Goal: Transaction & Acquisition: Subscribe to service/newsletter

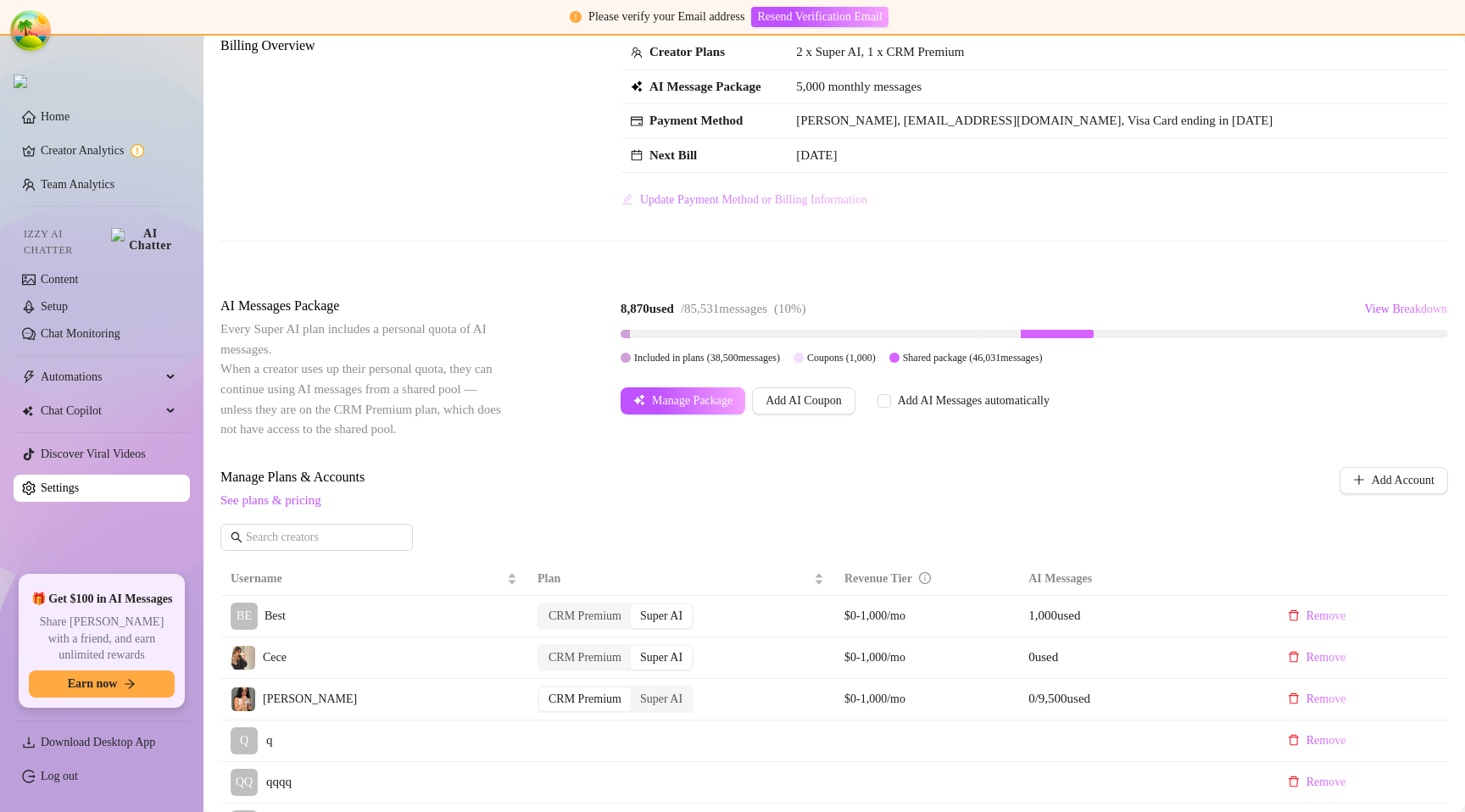
scroll to position [108, 0]
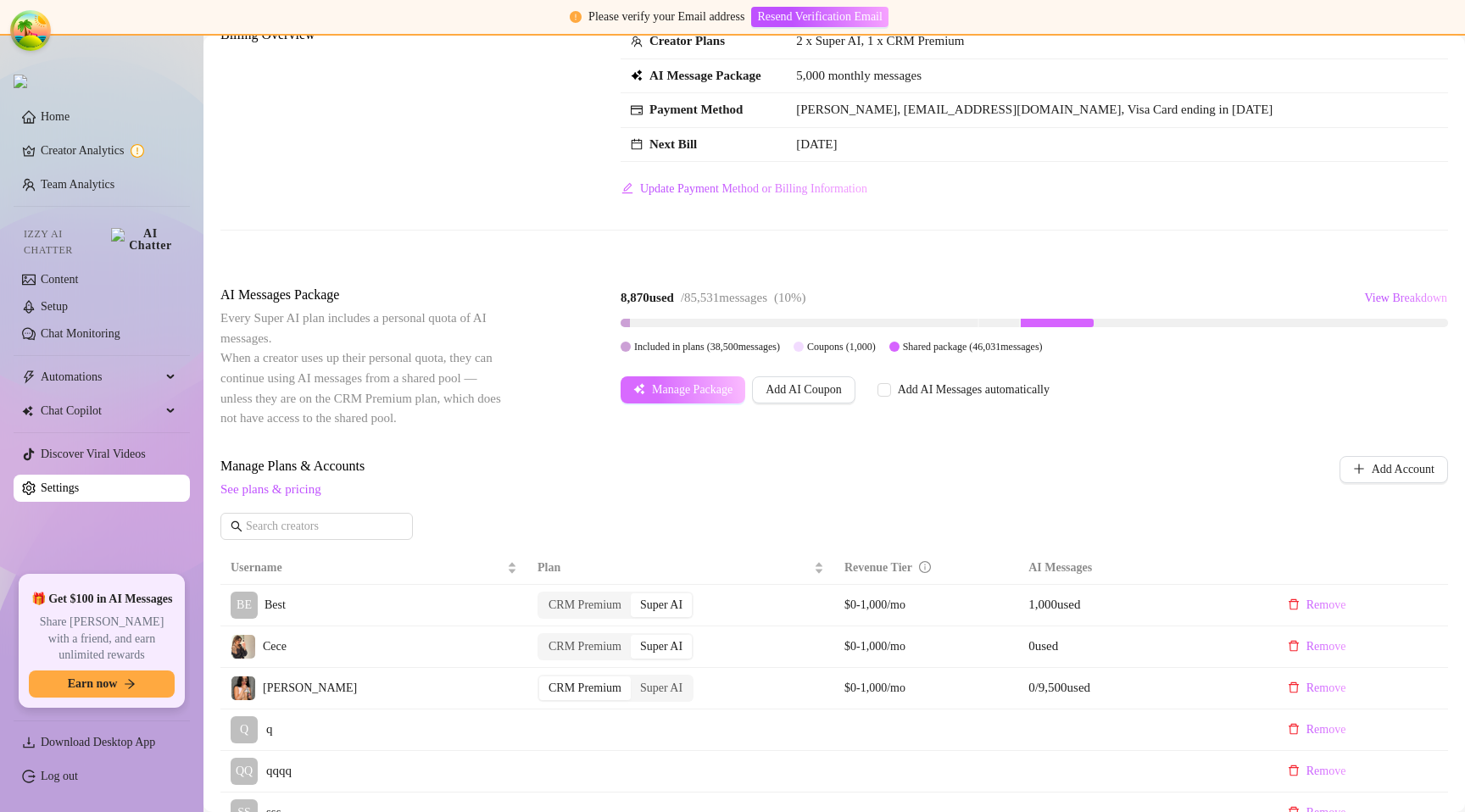
click at [710, 389] on span "Manage Package" at bounding box center [691, 389] width 80 height 13
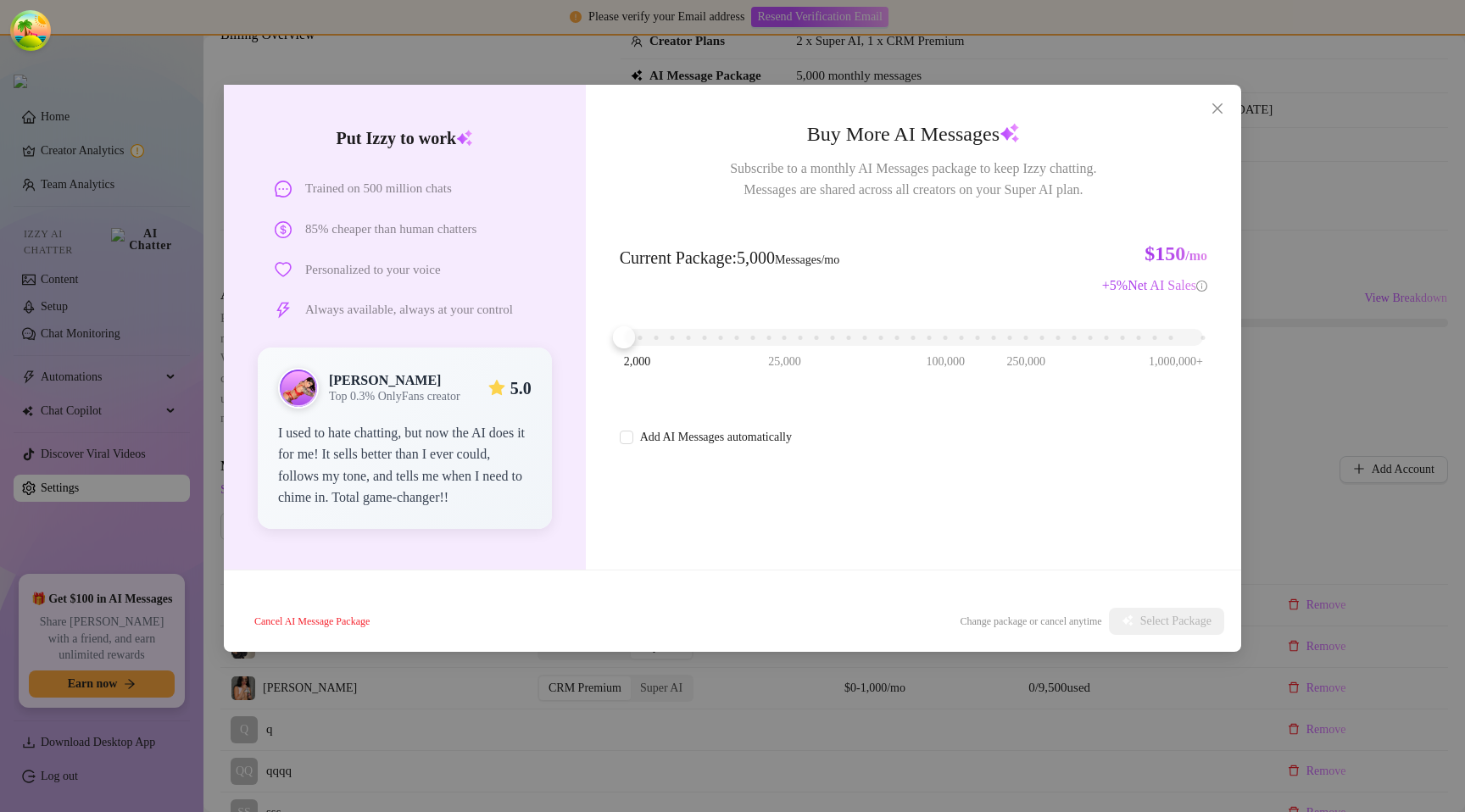
click at [642, 336] on div "2,000 25,000 100,000 250,000 1,000,000+" at bounding box center [914, 330] width 579 height 10
click at [1140, 623] on span "Select Package" at bounding box center [1176, 621] width 72 height 13
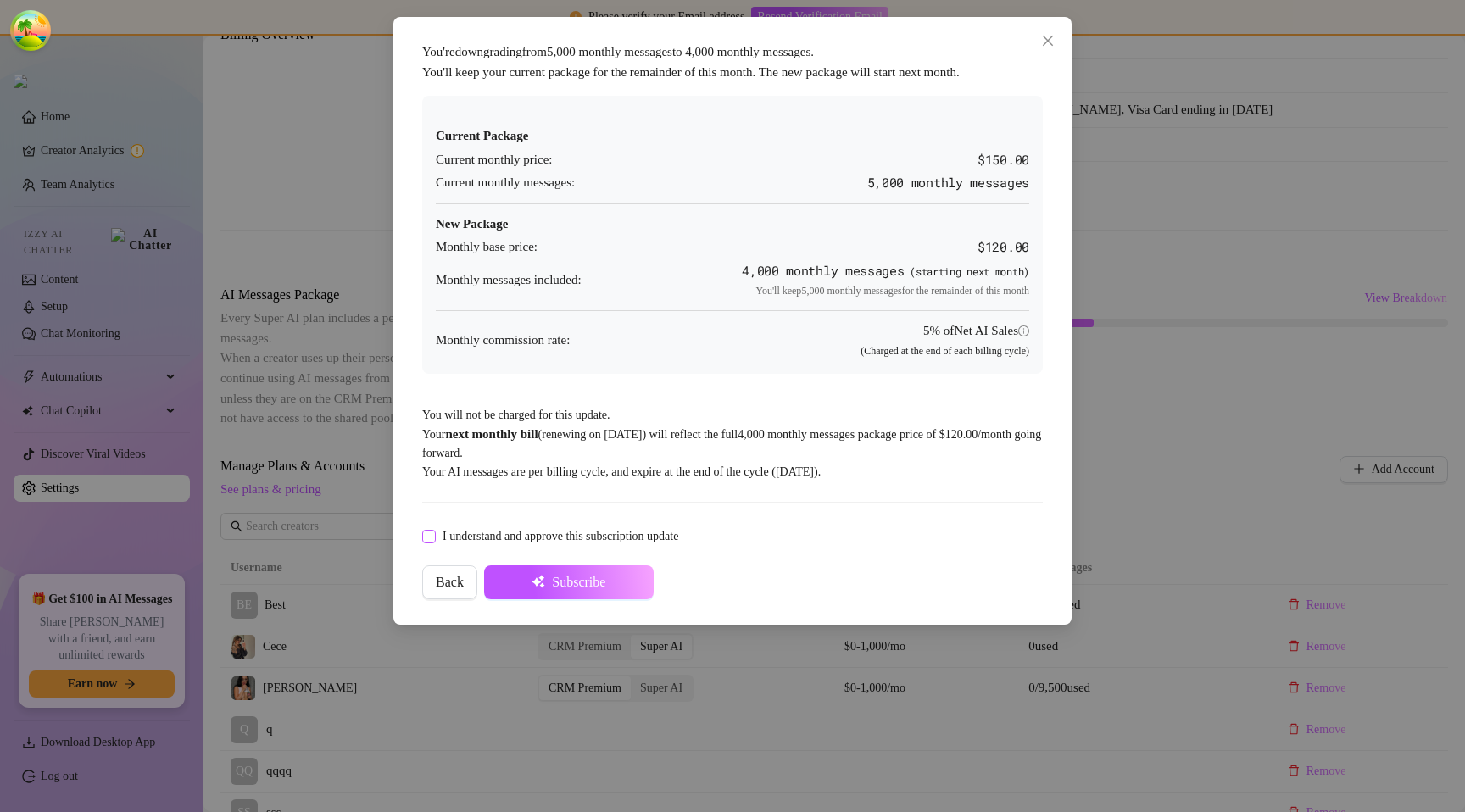
click at [685, 538] on span "I understand and approve this subscription update" at bounding box center [560, 537] width 249 height 19
click at [434, 538] on input "I understand and approve this subscription update" at bounding box center [428, 536] width 12 height 12
checkbox input "true"
click at [1046, 36] on icon "close" at bounding box center [1048, 41] width 13 height 13
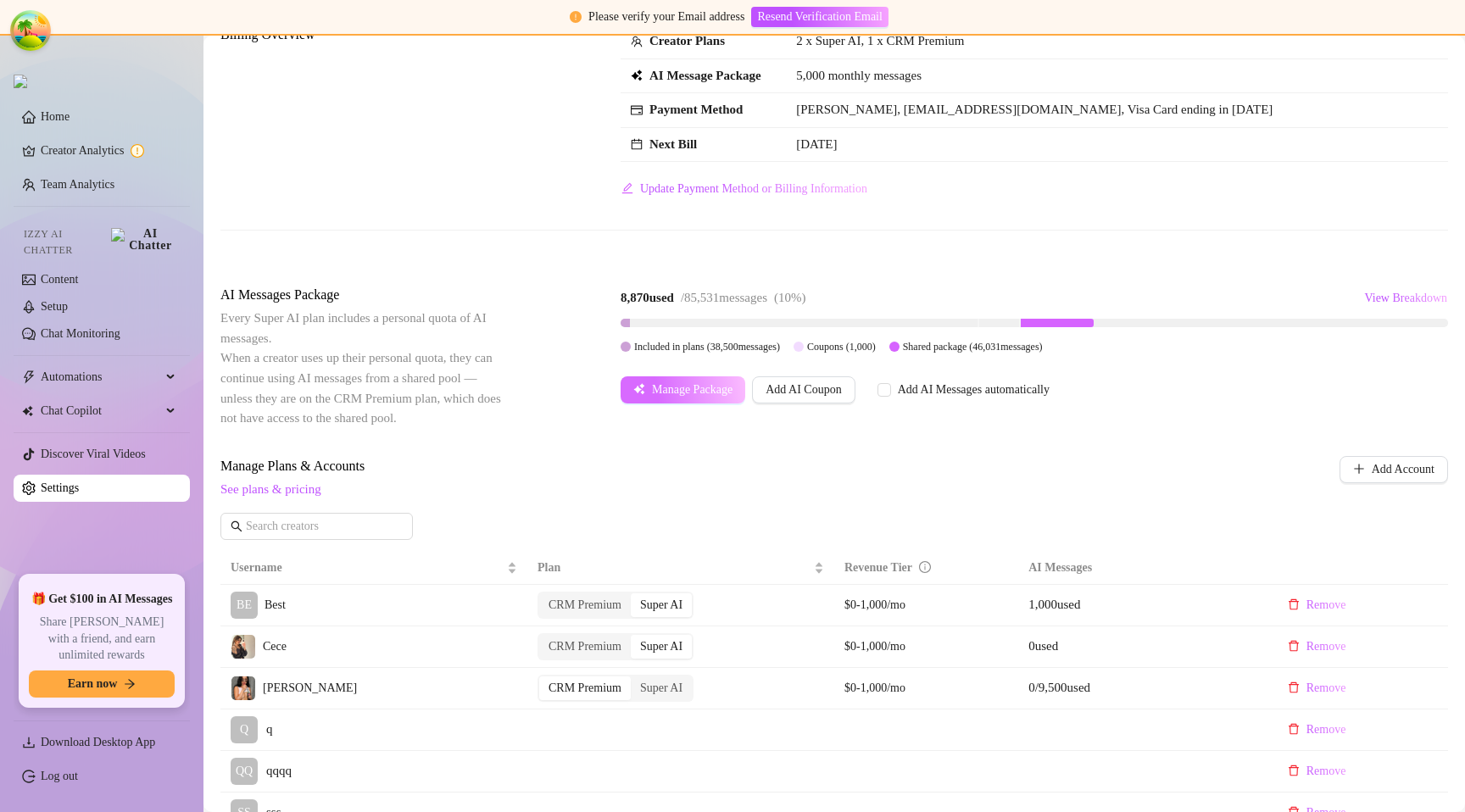
click at [701, 395] on span "Manage Package" at bounding box center [691, 389] width 80 height 13
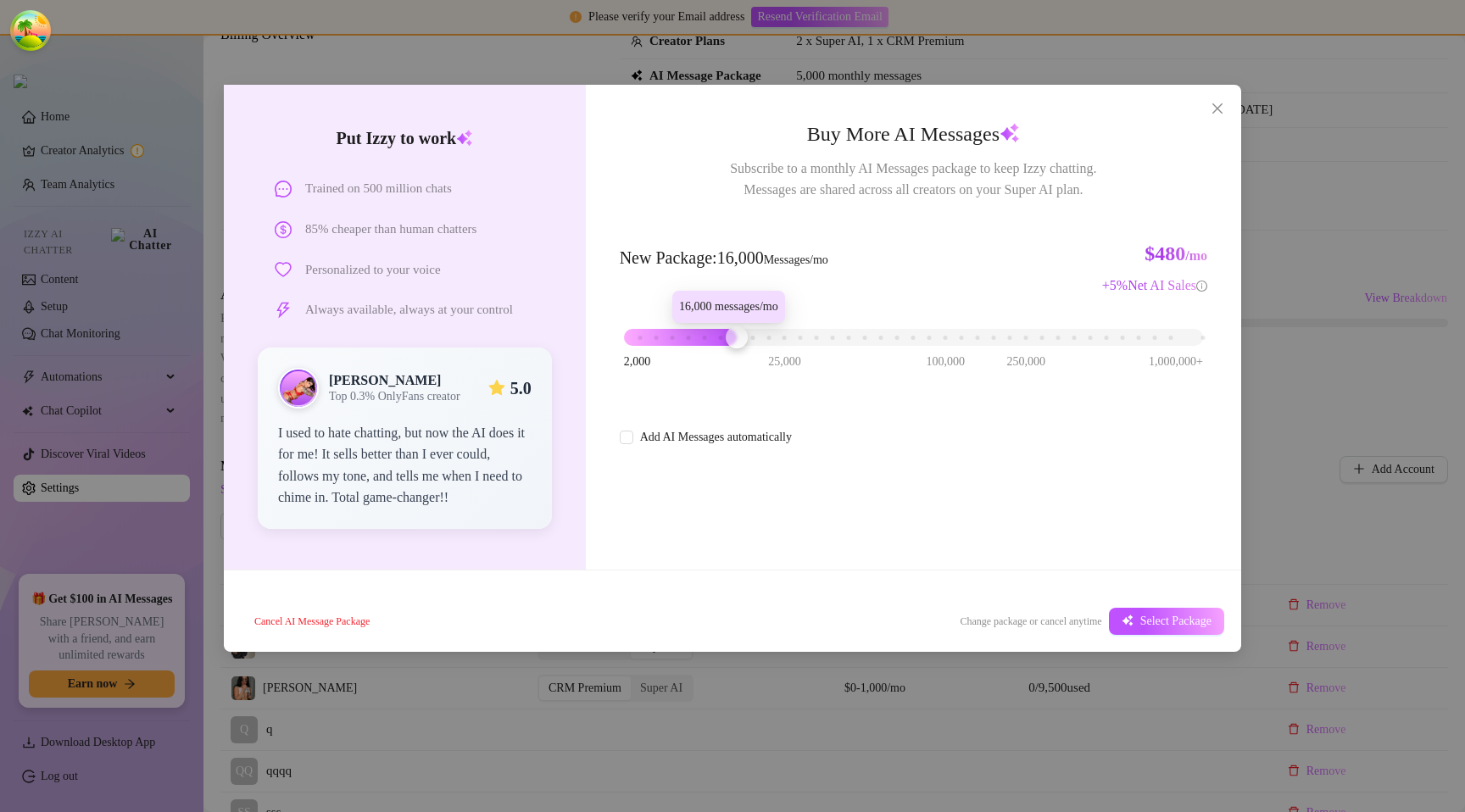
click at [741, 336] on div "2,000 25,000 100,000 250,000 1,000,000+" at bounding box center [914, 330] width 579 height 10
click at [1133, 633] on button "Select Package" at bounding box center [1167, 621] width 115 height 27
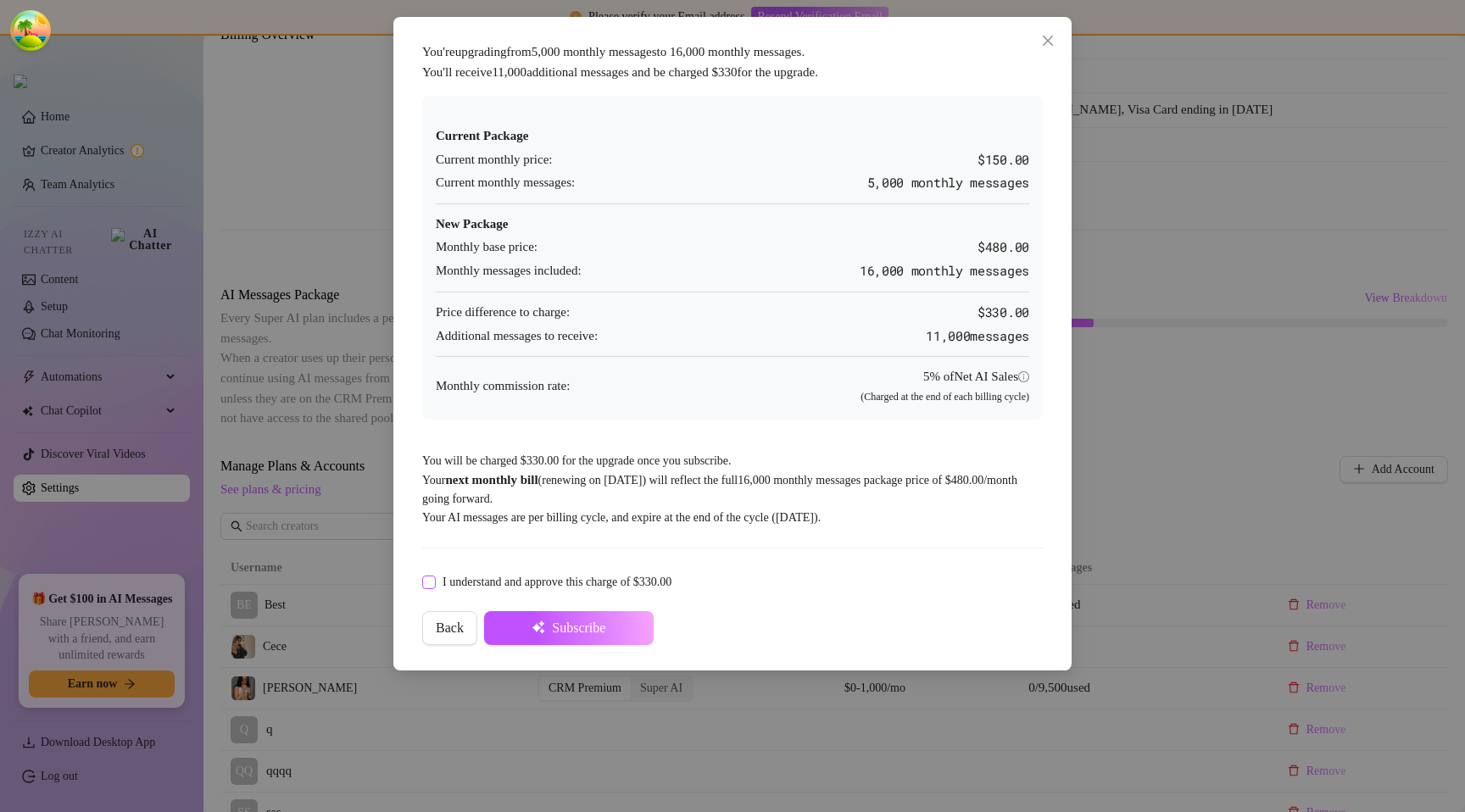
click at [578, 581] on span "I understand and approve this charge of $330.00" at bounding box center [557, 583] width 242 height 19
click at [434, 581] on input "I understand and approve this charge of $330.00" at bounding box center [428, 581] width 12 height 12
checkbox input "true"
click at [593, 631] on span "Subscribe" at bounding box center [578, 628] width 54 height 15
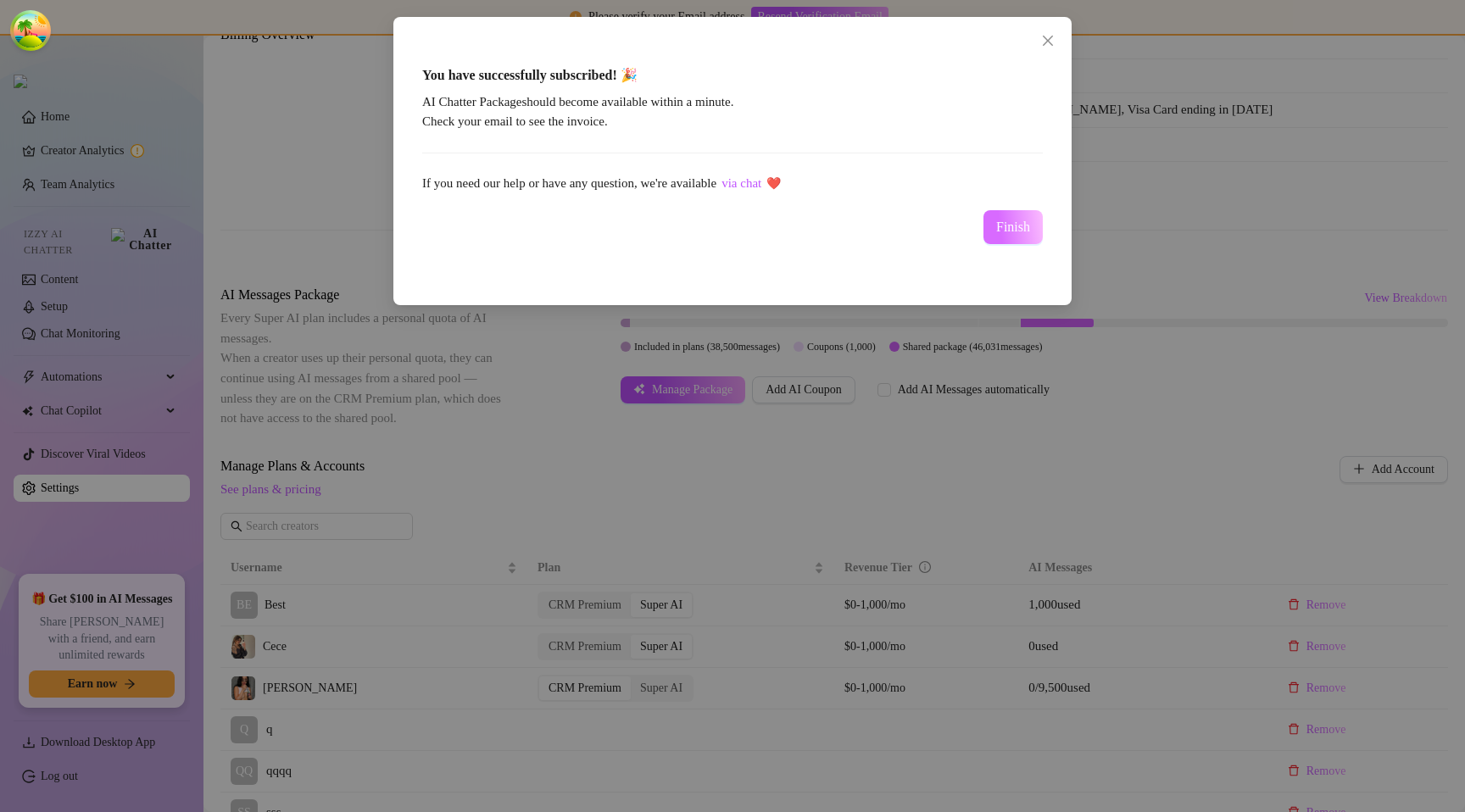
click at [998, 224] on span "Finish" at bounding box center [1013, 227] width 34 height 15
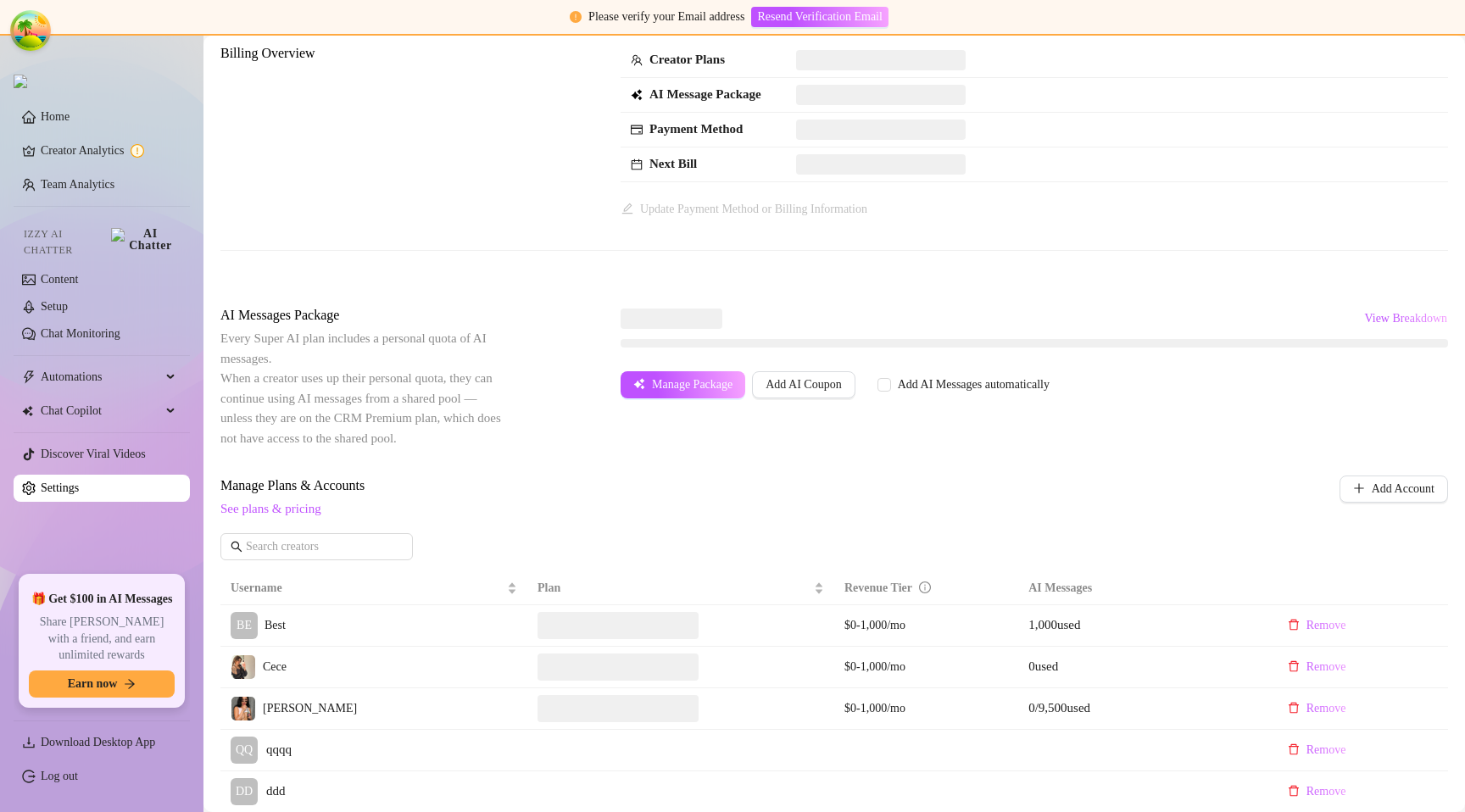
scroll to position [106, 0]
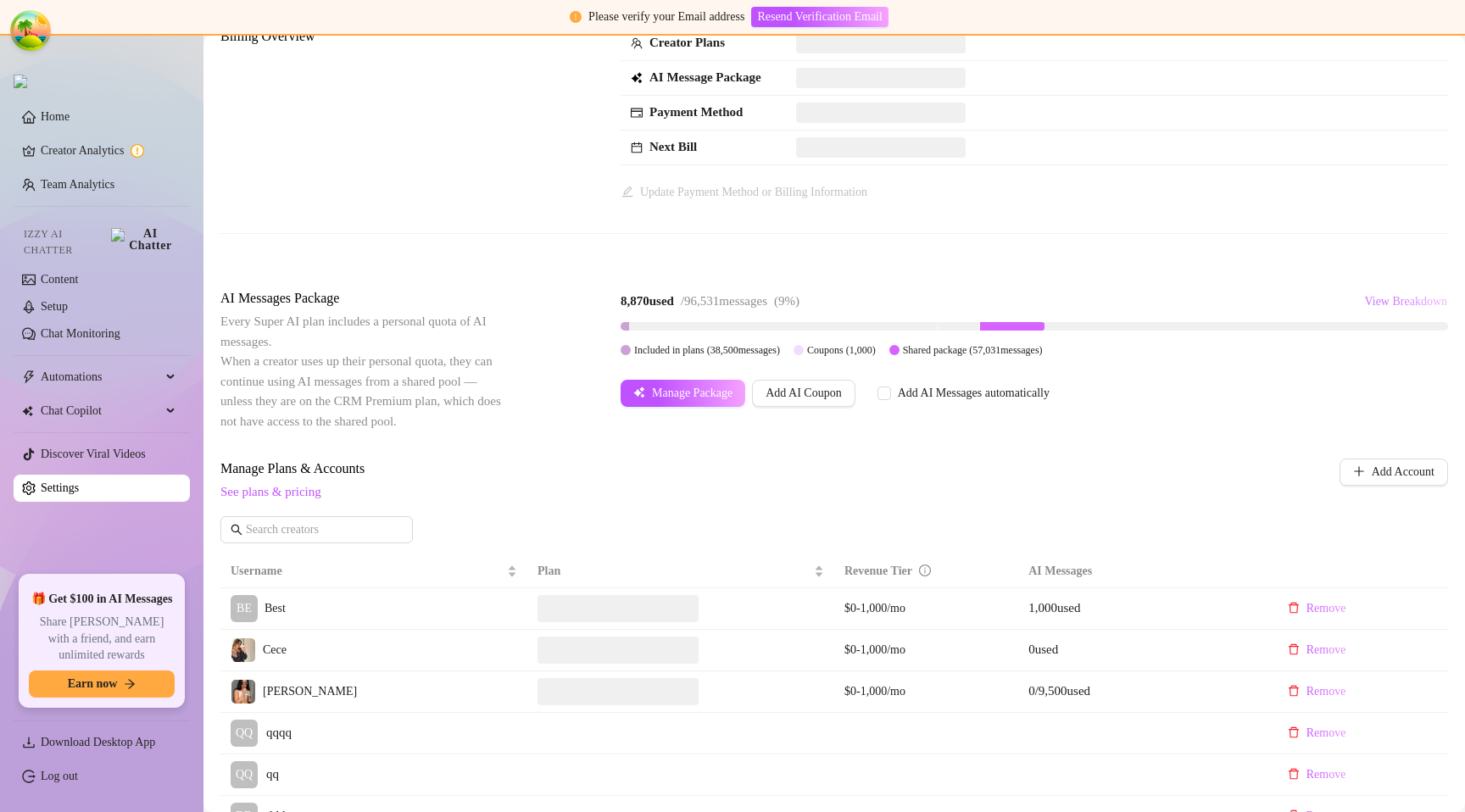
click at [1389, 303] on span "View Breakdown" at bounding box center [1406, 302] width 83 height 13
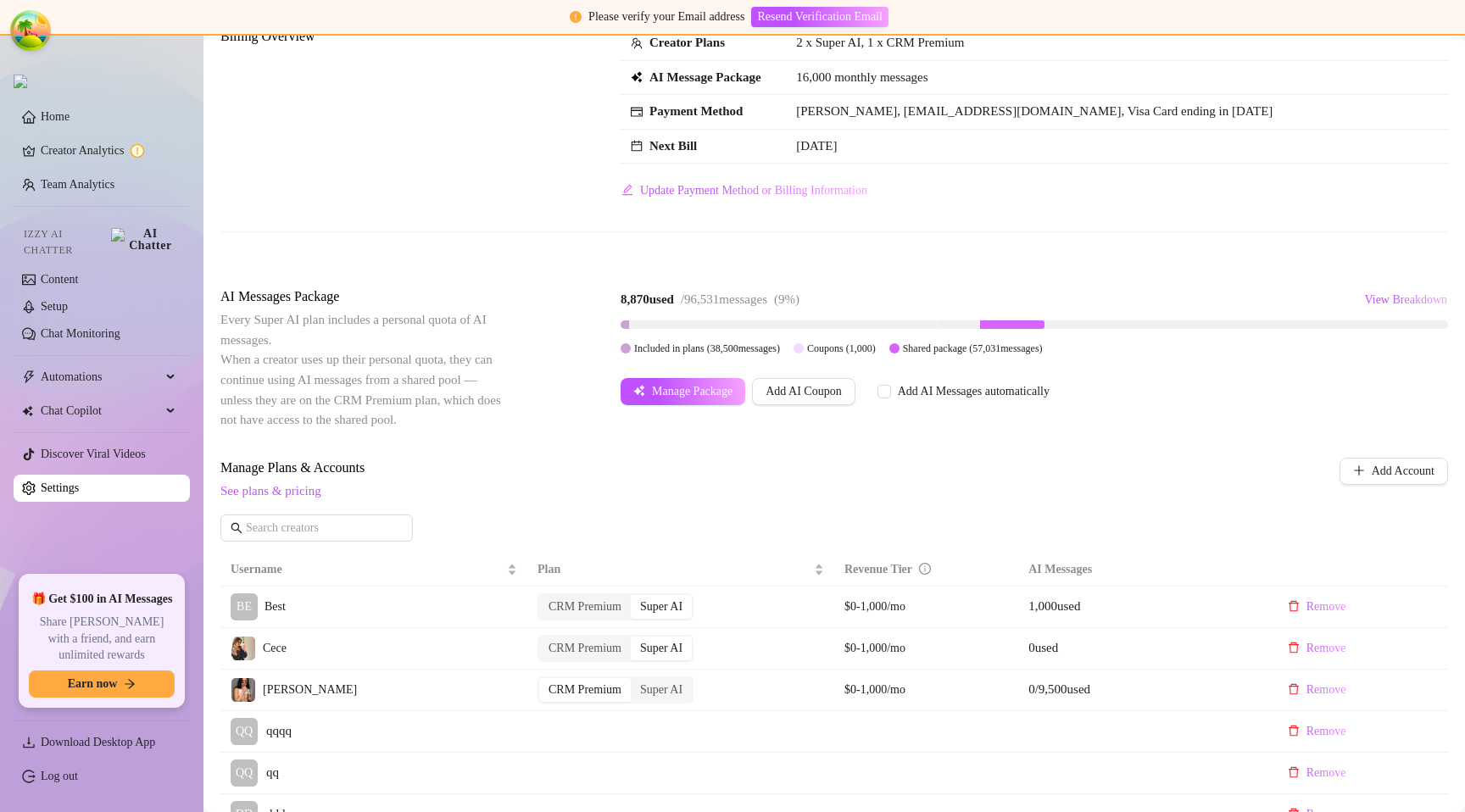
click at [1171, 283] on div "Billing Overview Creator Plans 2 x Super AI, 1 x CRM Premium AI Message Package…" at bounding box center [835, 721] width 1228 height 1388
click at [78, 776] on link "Log out" at bounding box center [59, 775] width 38 height 12
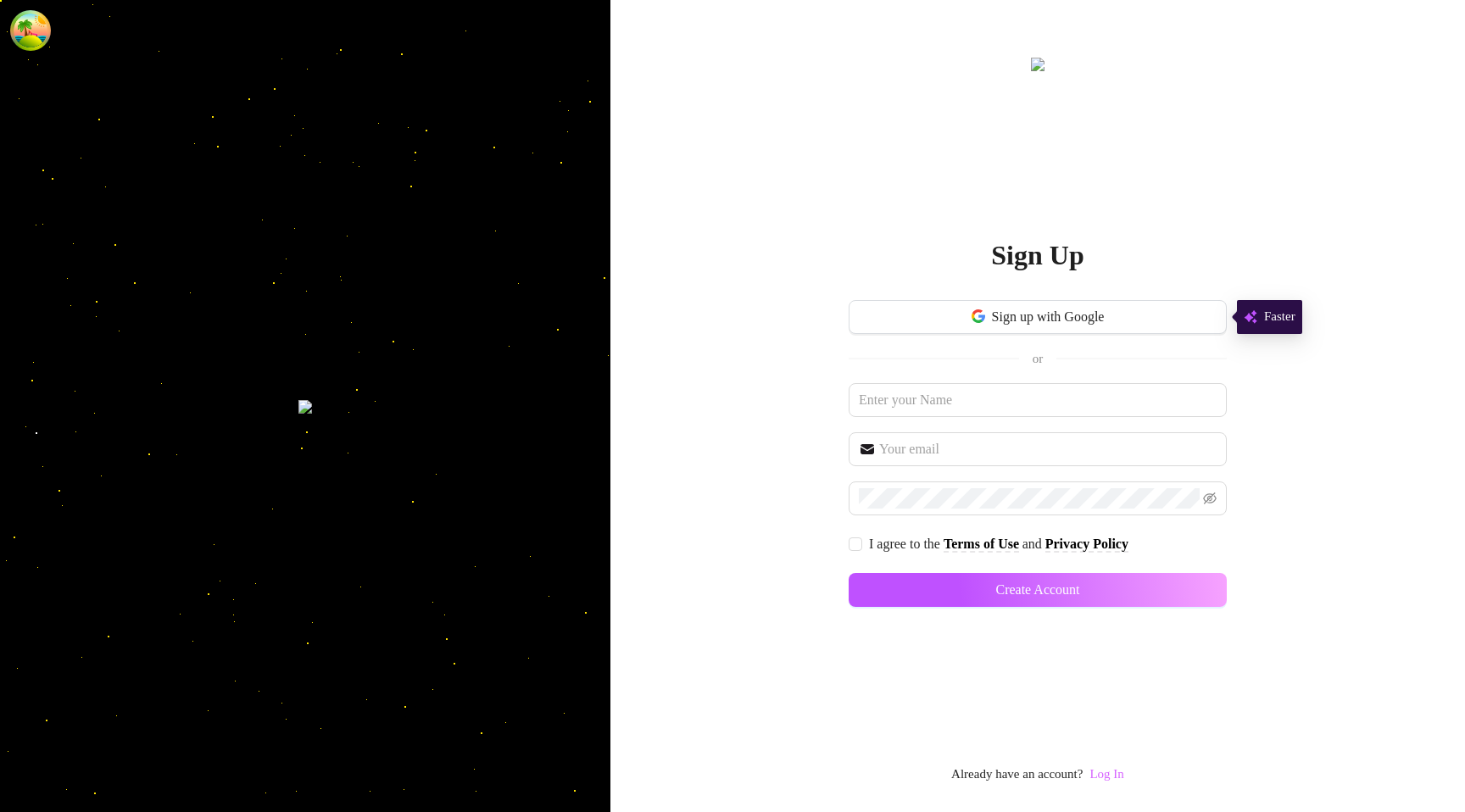
click at [1108, 778] on link "Log In" at bounding box center [1107, 773] width 34 height 13
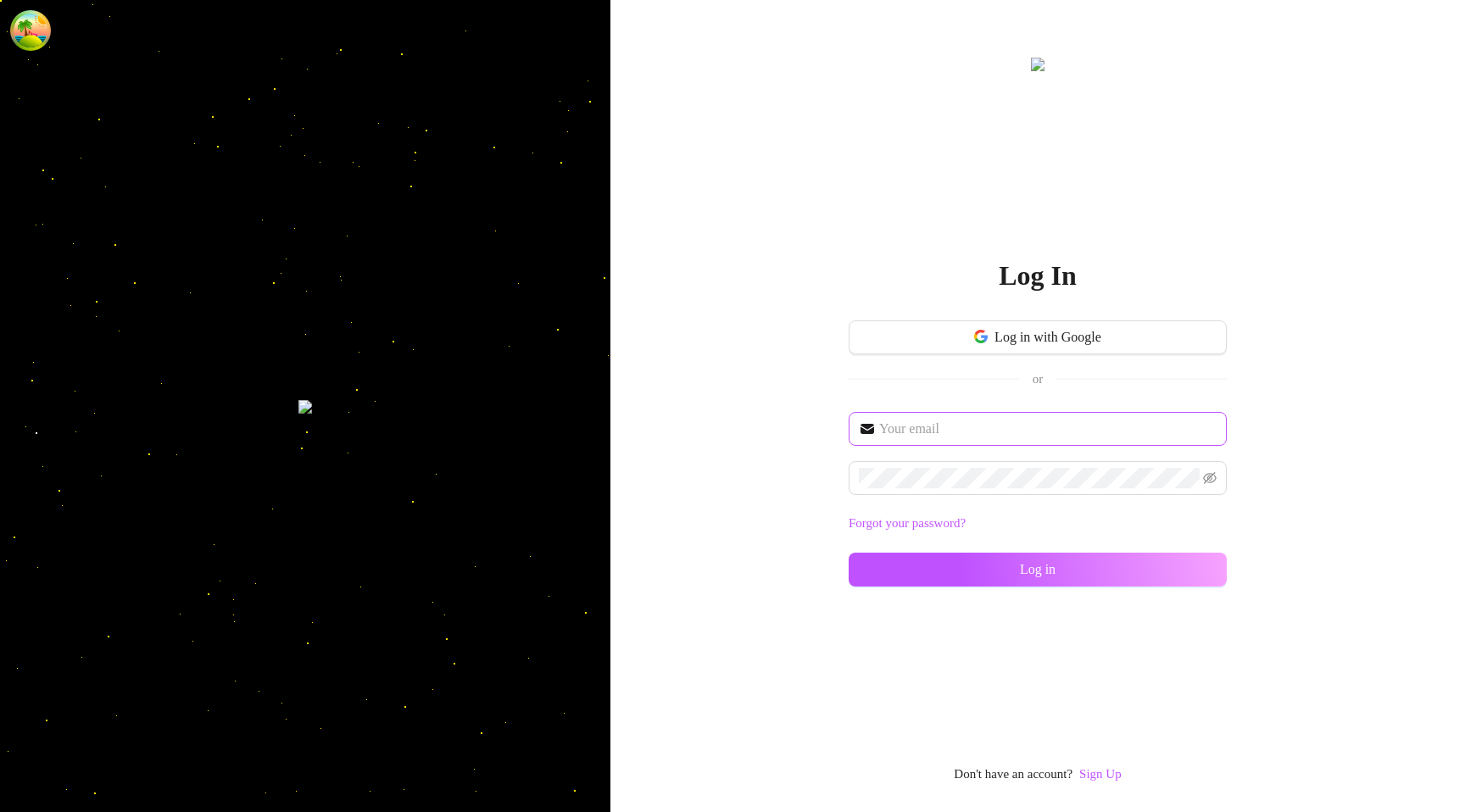
click at [894, 439] on span at bounding box center [1038, 429] width 378 height 34
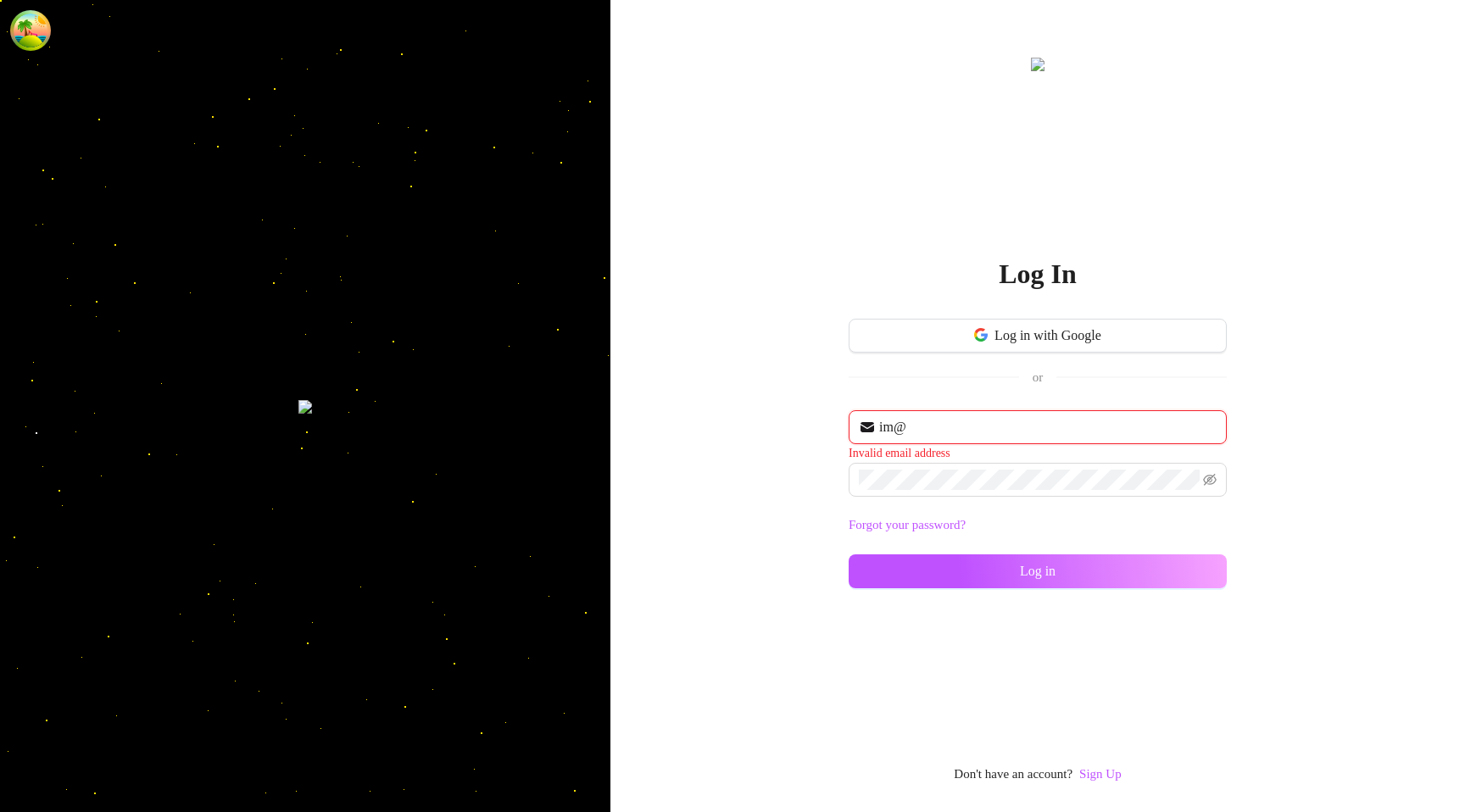
type input "im@supercreator.app"
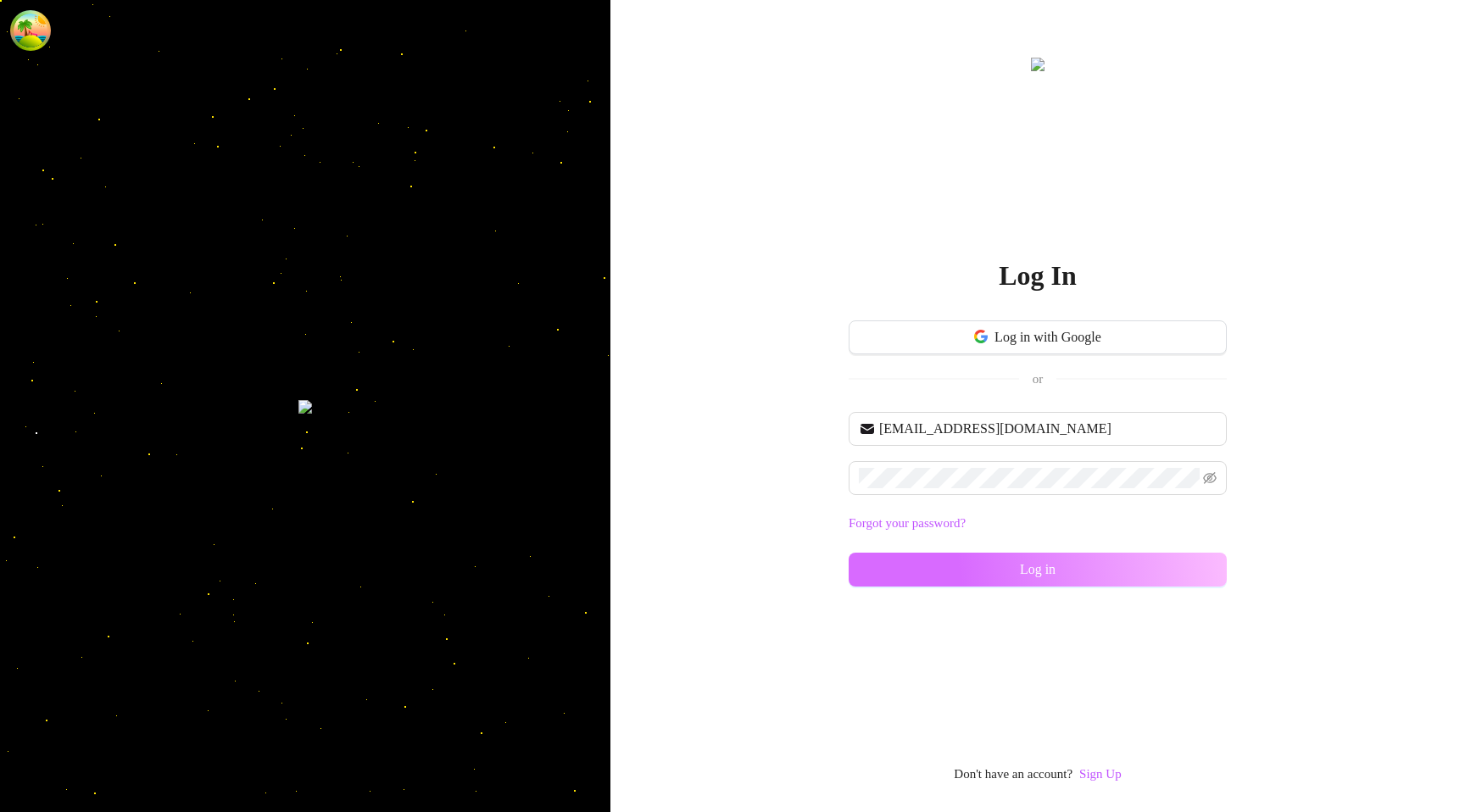
click at [941, 567] on button "Log in" at bounding box center [1038, 570] width 378 height 34
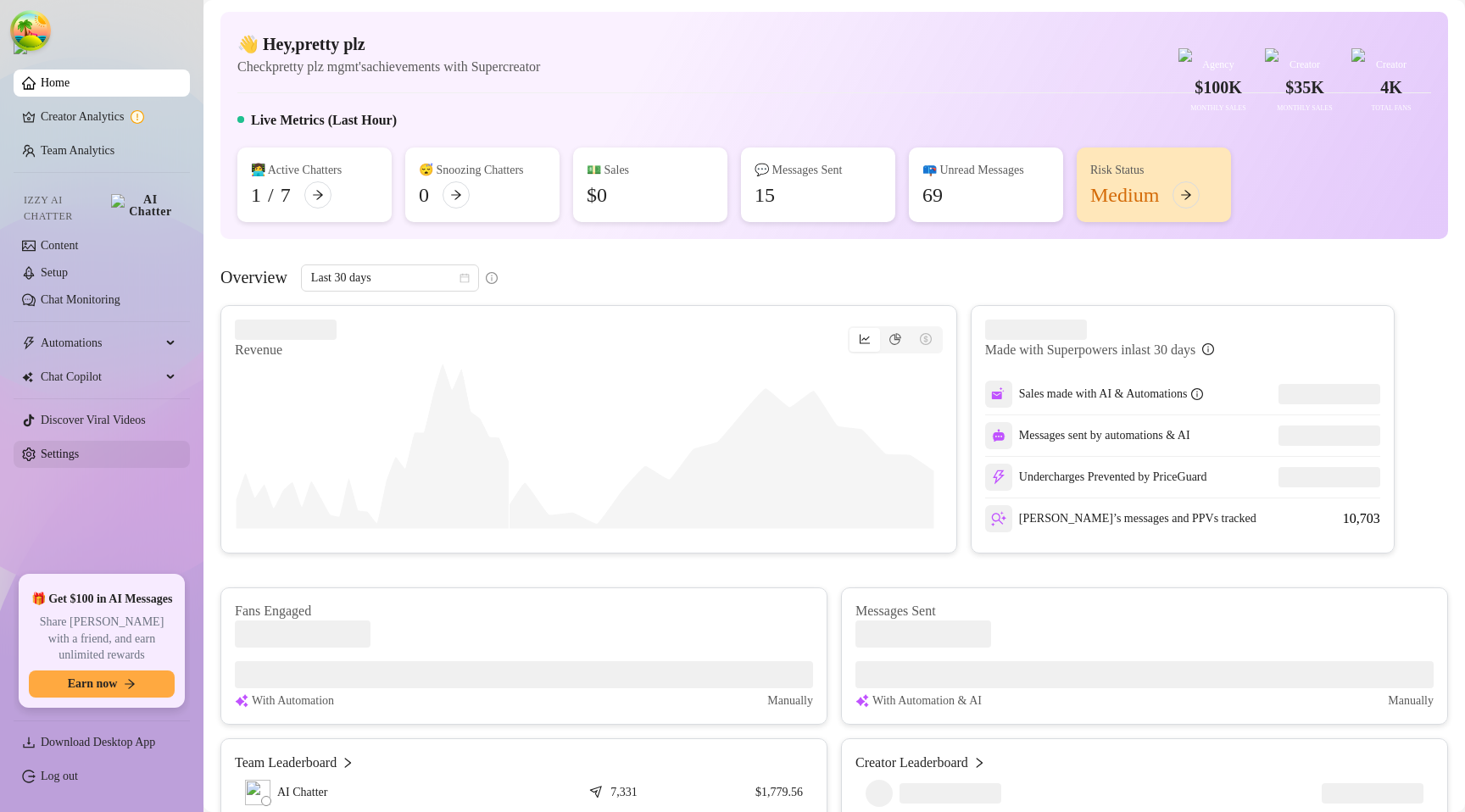
click at [79, 448] on link "Settings" at bounding box center [59, 454] width 38 height 12
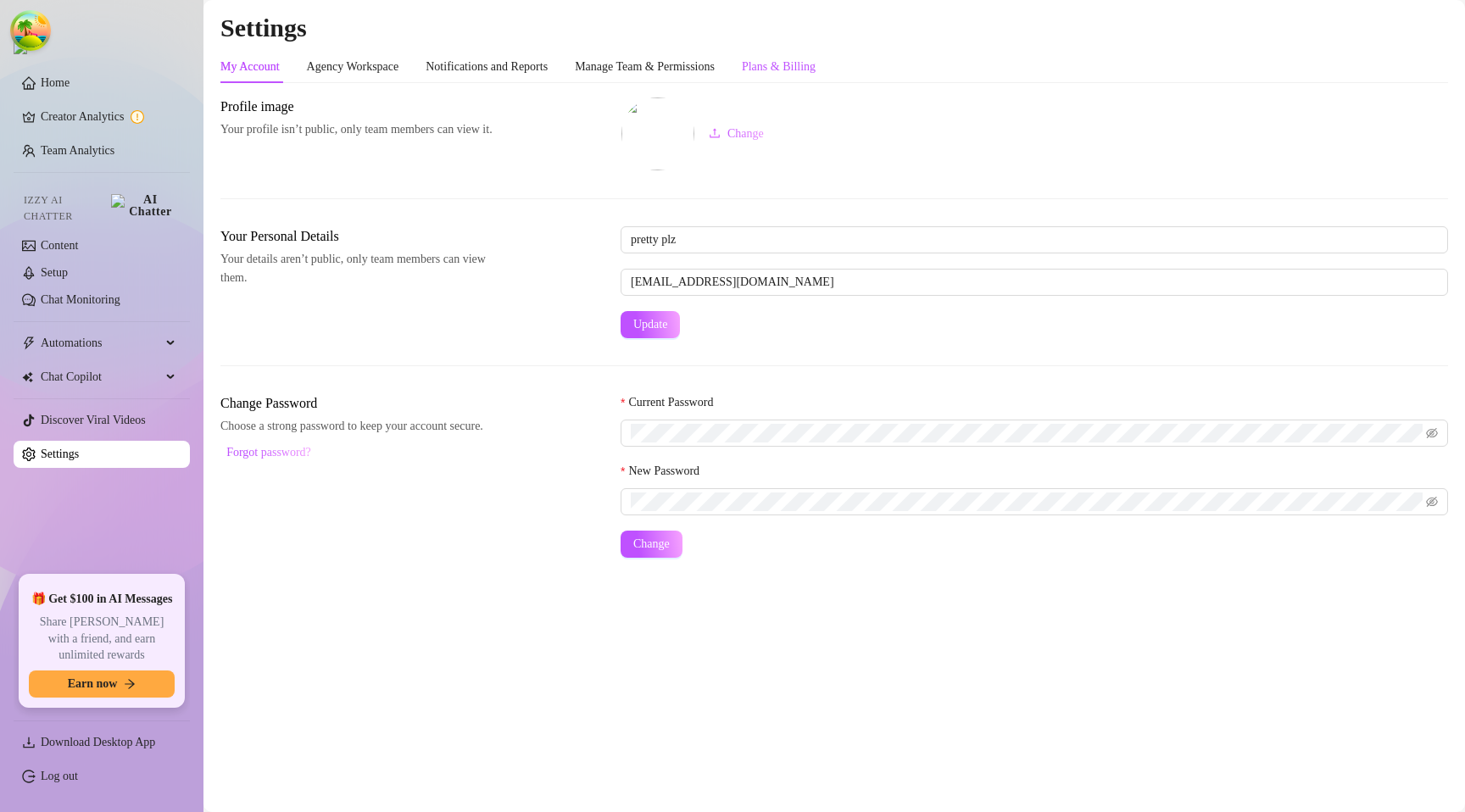
click at [815, 64] on div "Plans & Billing" at bounding box center [778, 67] width 74 height 19
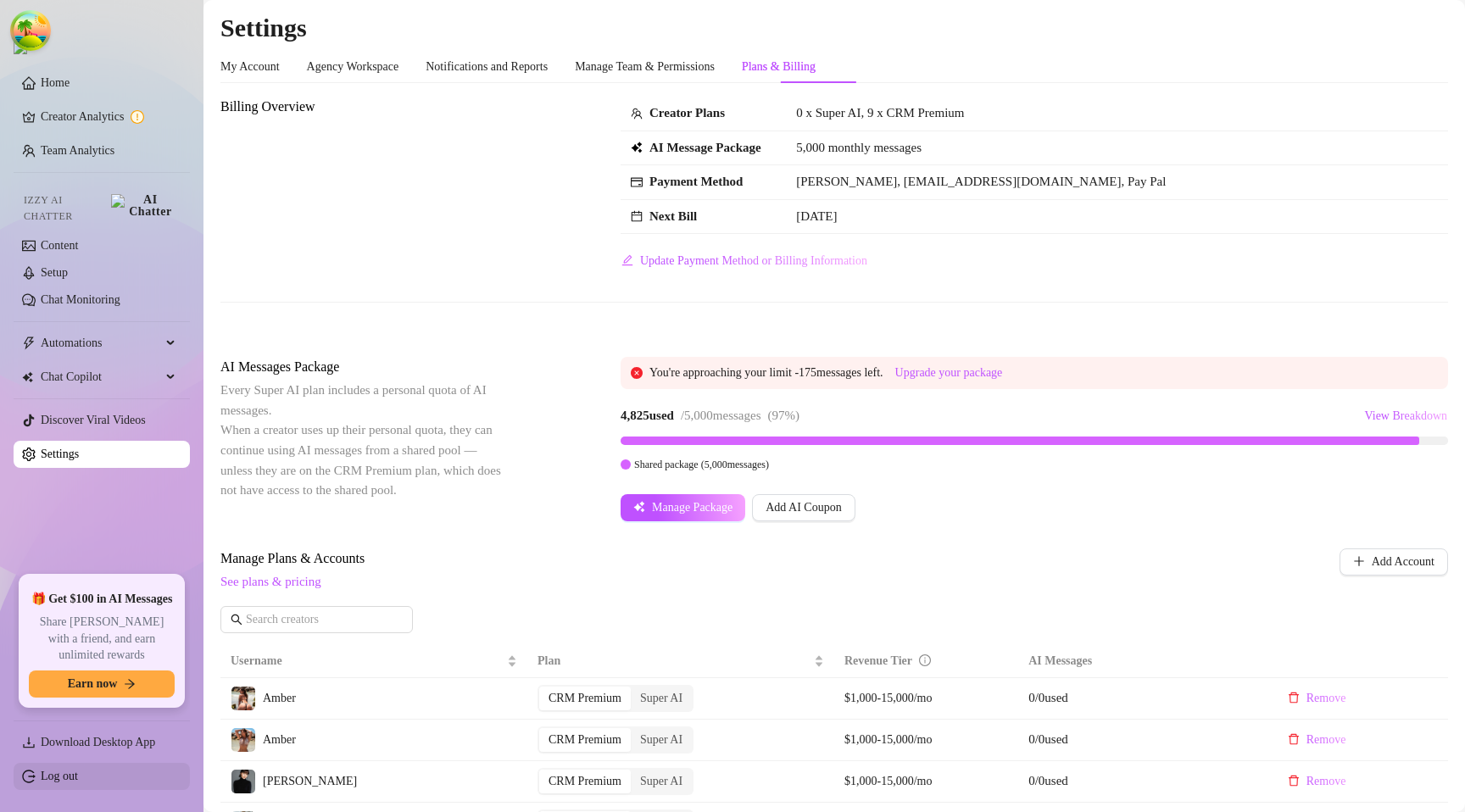
click at [72, 773] on link "Log out" at bounding box center [59, 775] width 38 height 12
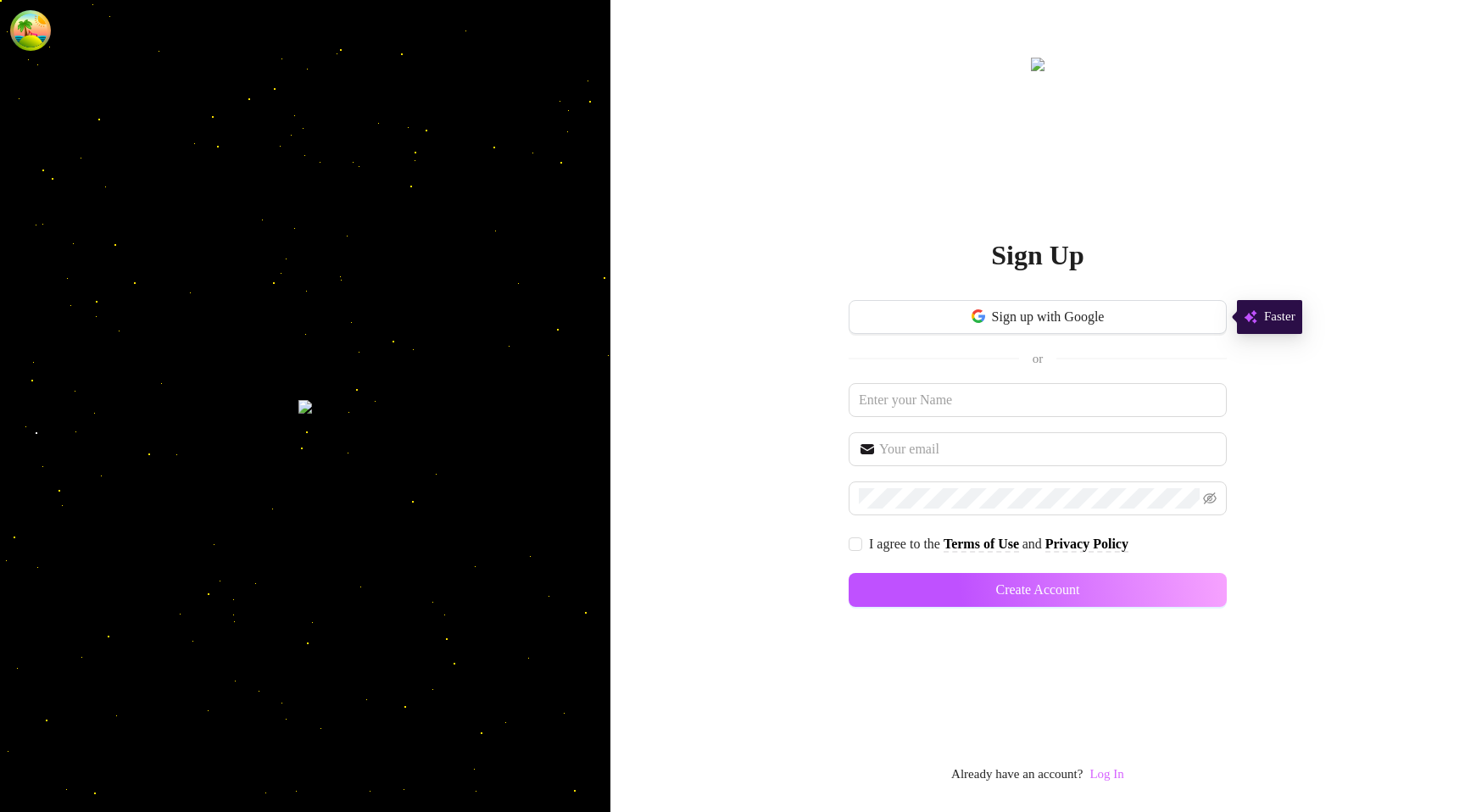
click at [1116, 774] on link "Log In" at bounding box center [1107, 773] width 34 height 13
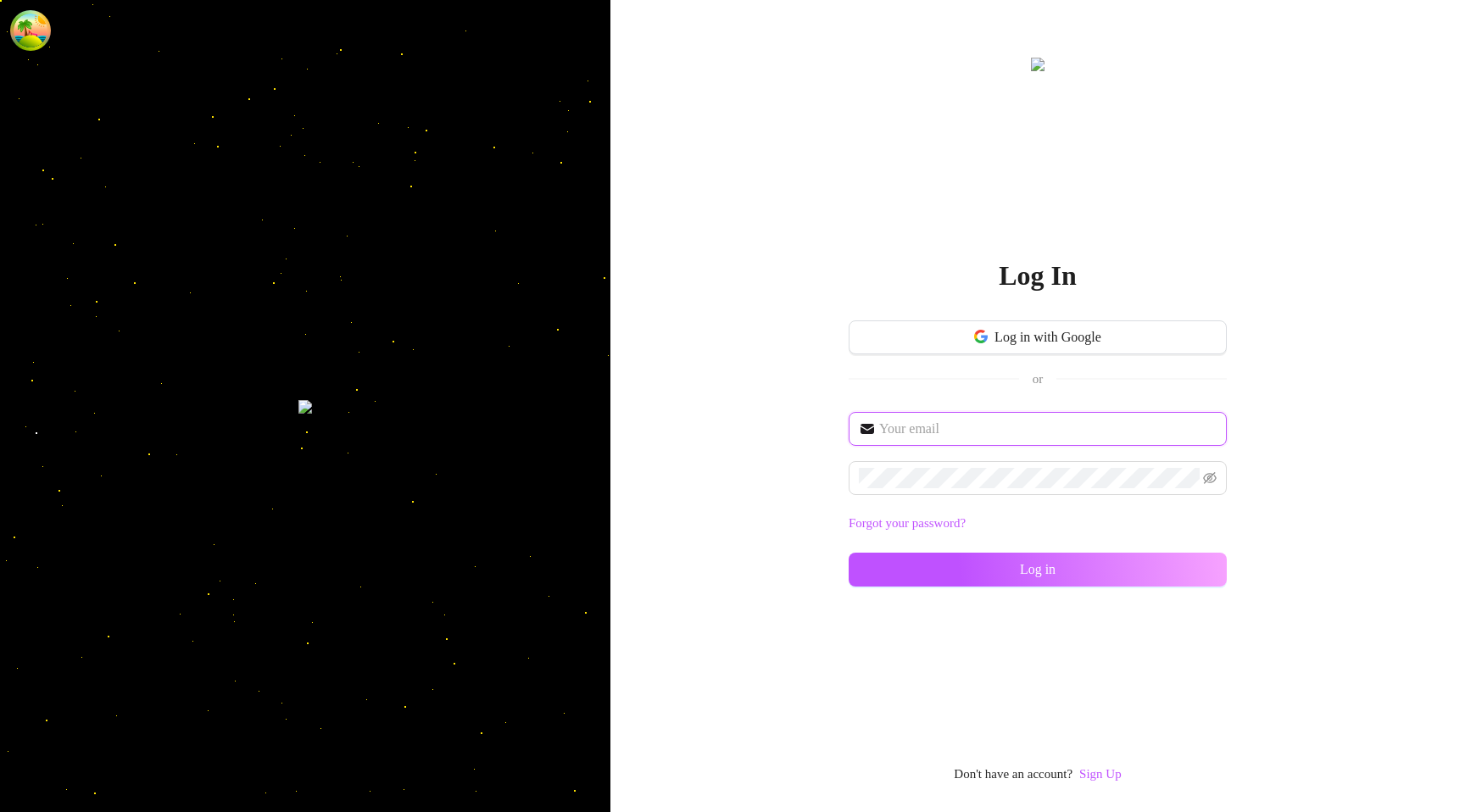
click at [948, 433] on input "text" at bounding box center [1048, 429] width 338 height 21
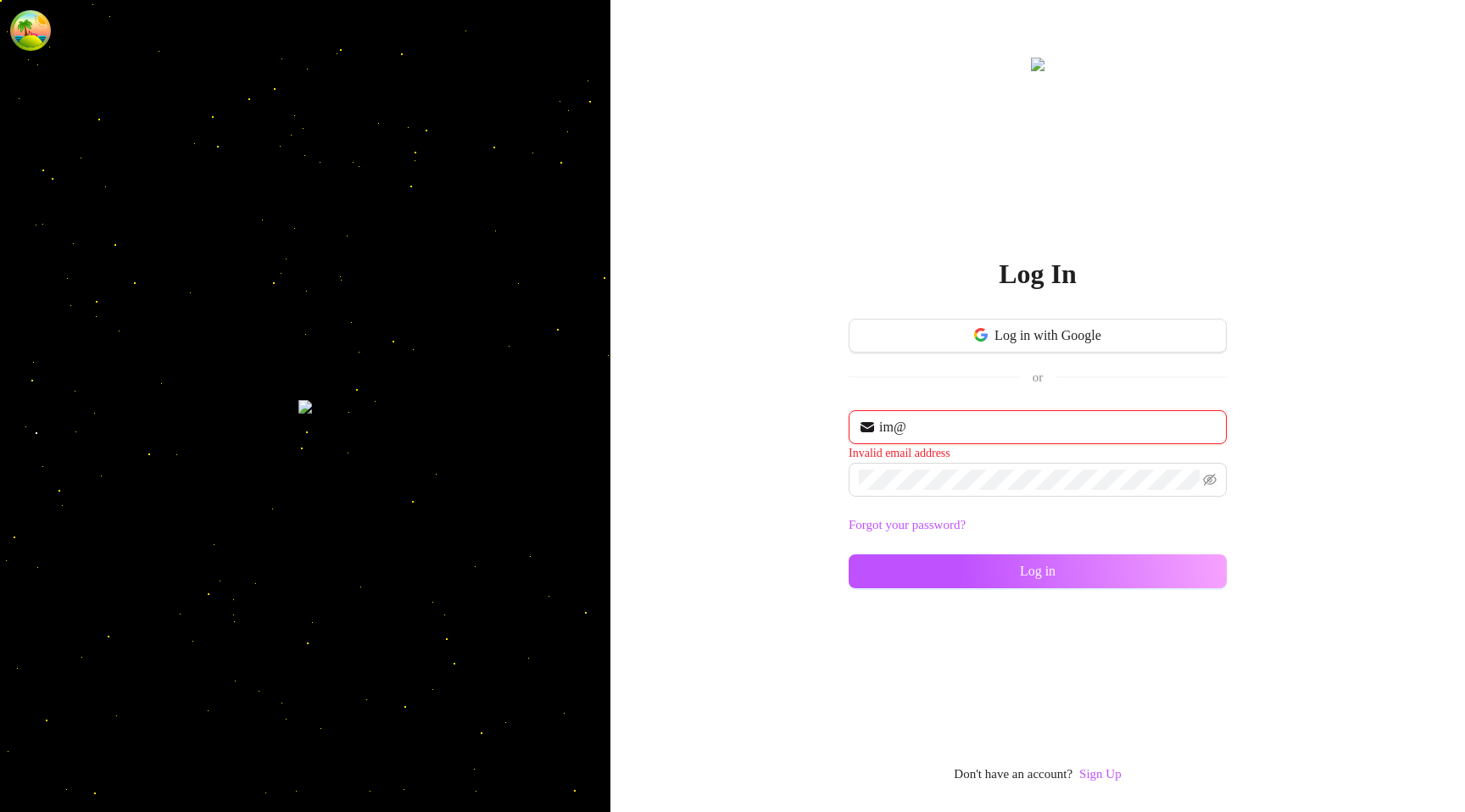
type input "im@supercreator.app"
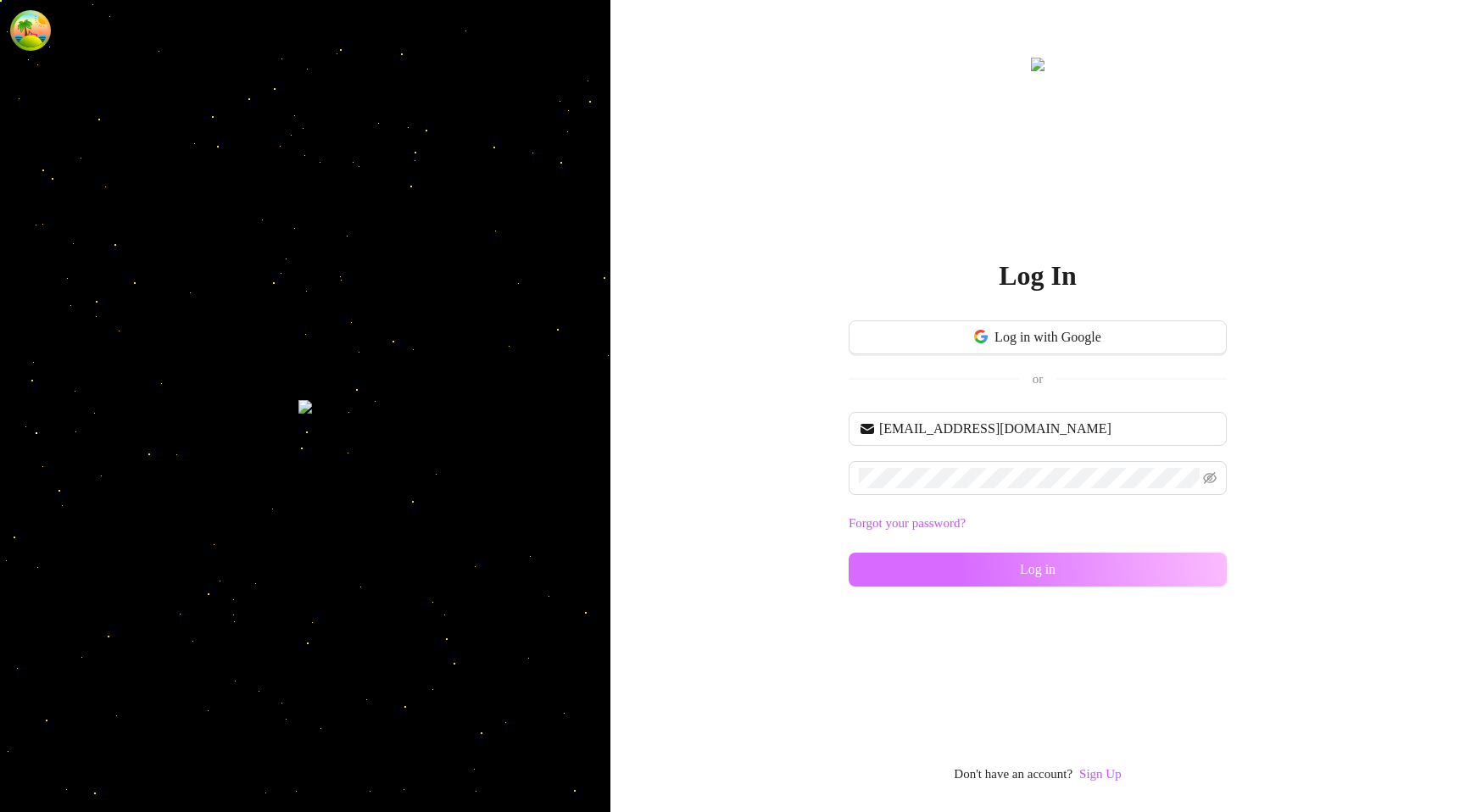
click at [933, 567] on button "Log in" at bounding box center [1038, 570] width 378 height 34
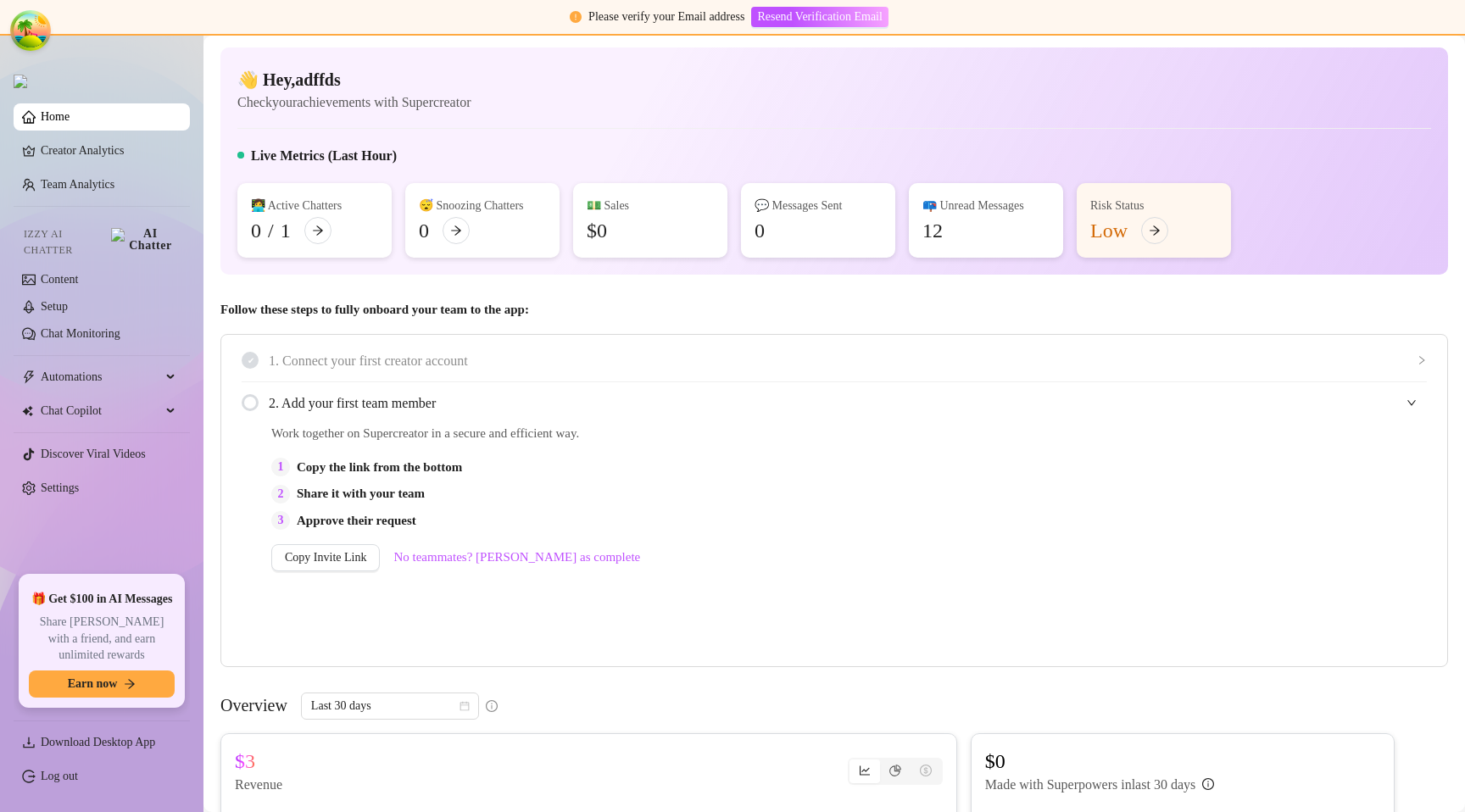
click at [41, 483] on link "Settings" at bounding box center [59, 488] width 38 height 12
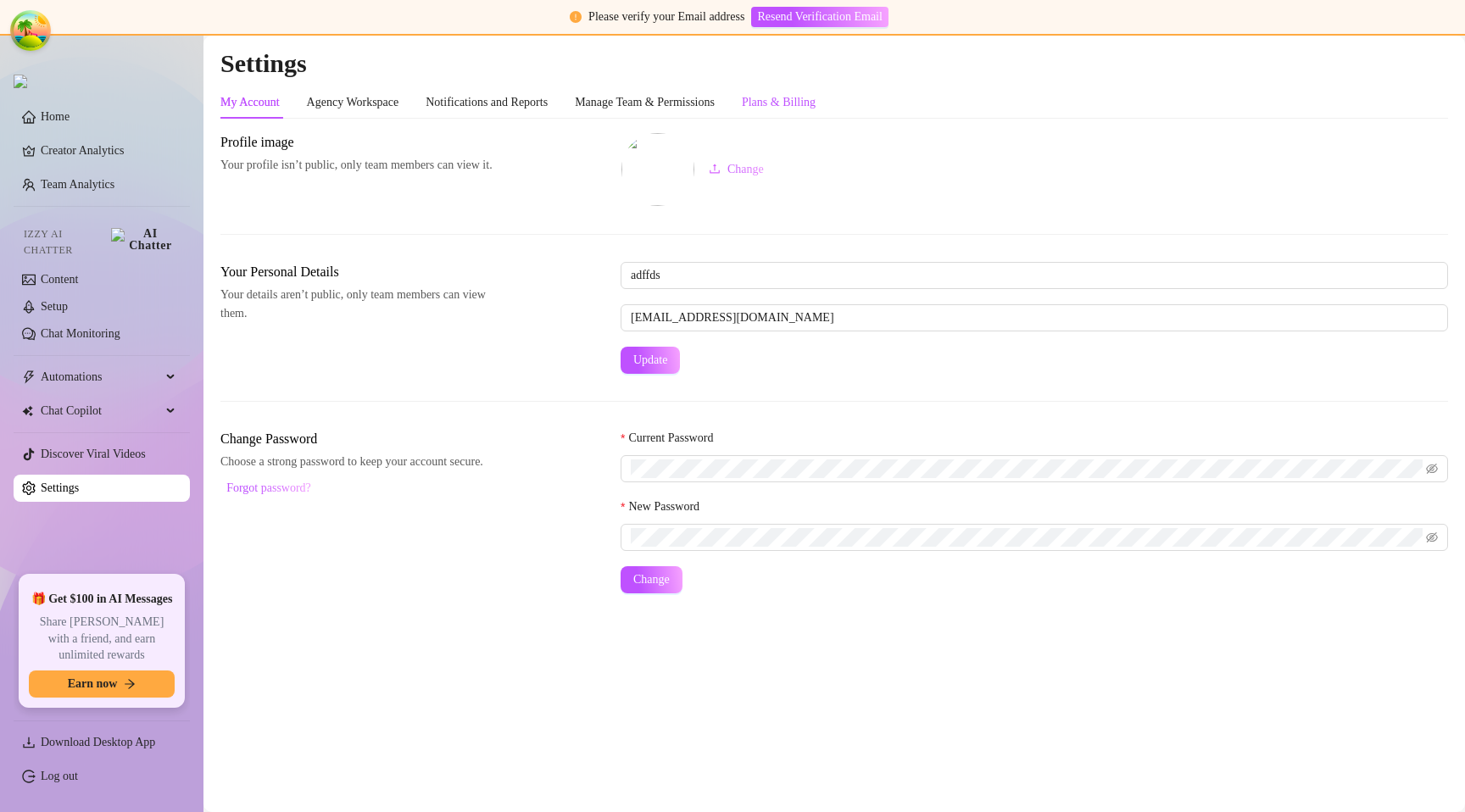
click at [809, 102] on div "Plans & Billing" at bounding box center [778, 103] width 74 height 19
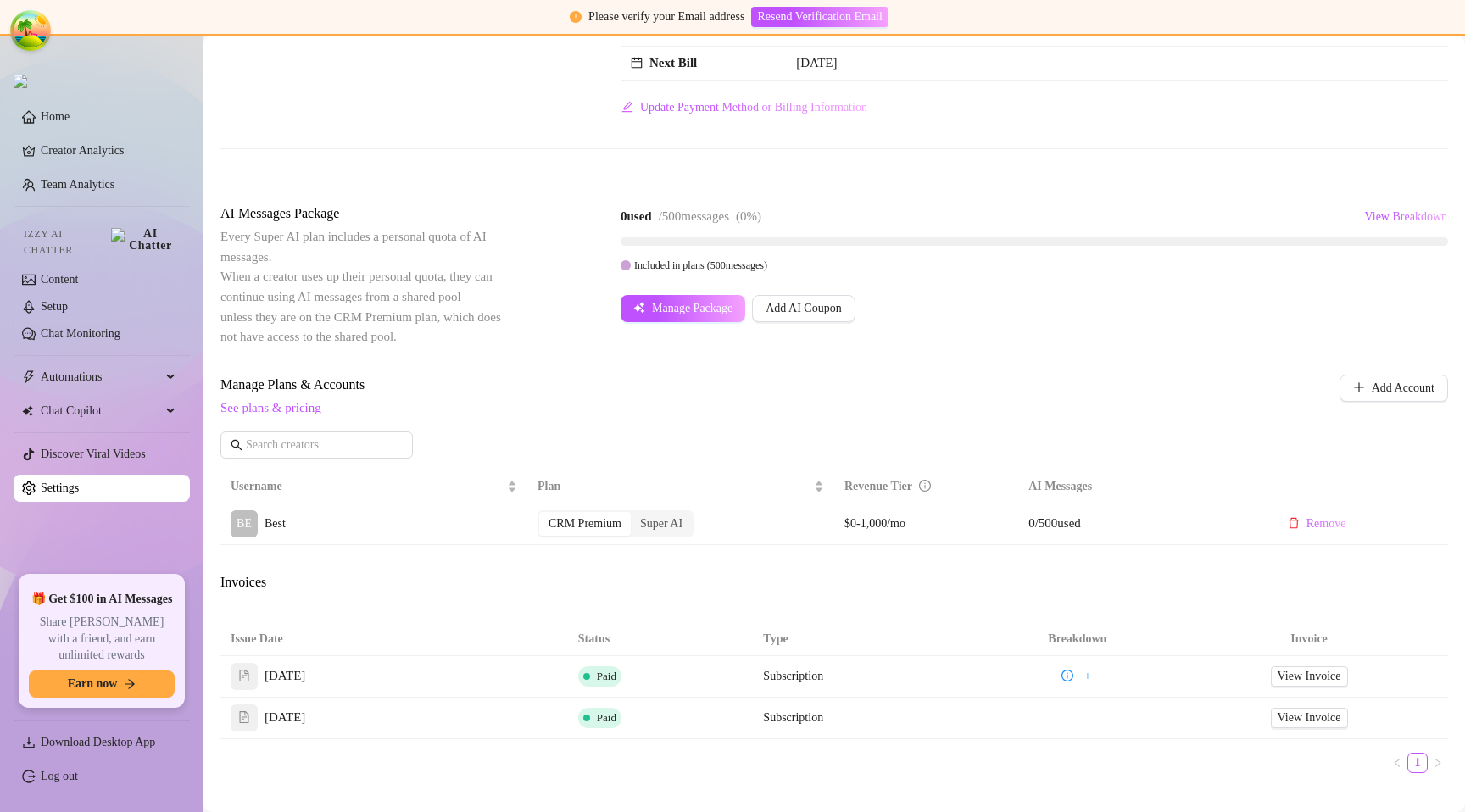
scroll to position [207, 0]
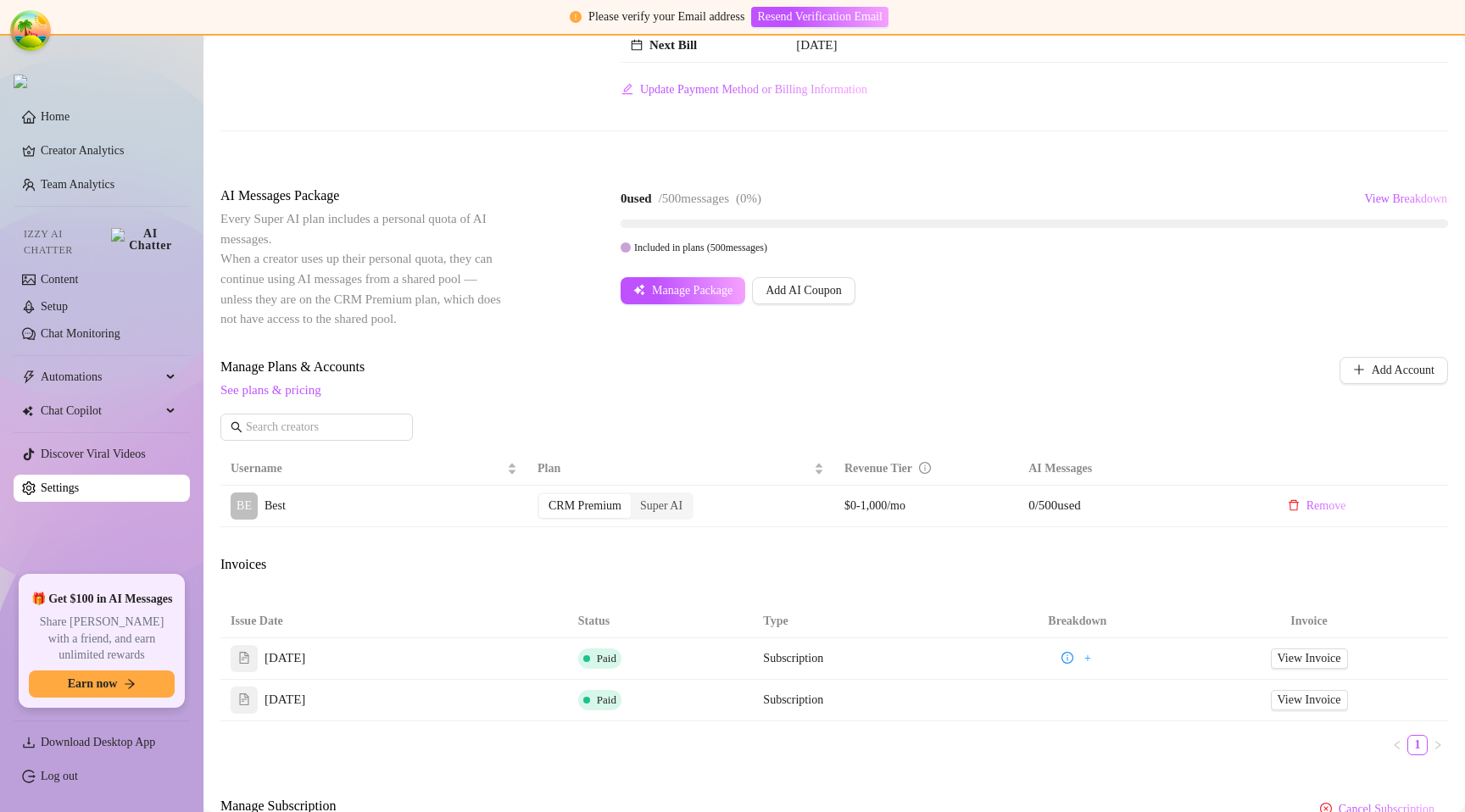
click at [932, 183] on div "Billing Overview Creator Plans 0 x Super AI, 1 x CRM Premium AI Message Package…" at bounding box center [835, 391] width 1228 height 932
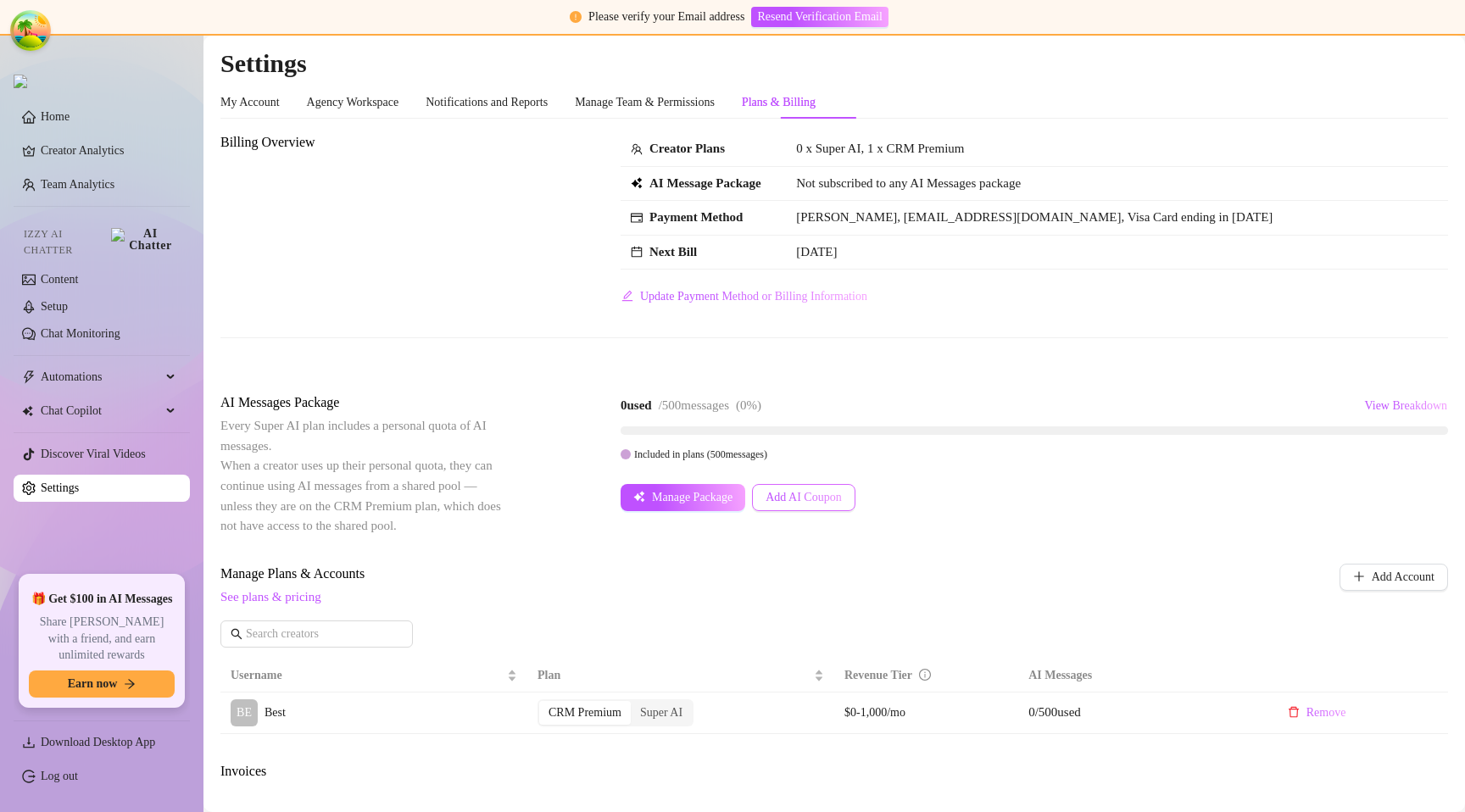
scroll to position [323, 0]
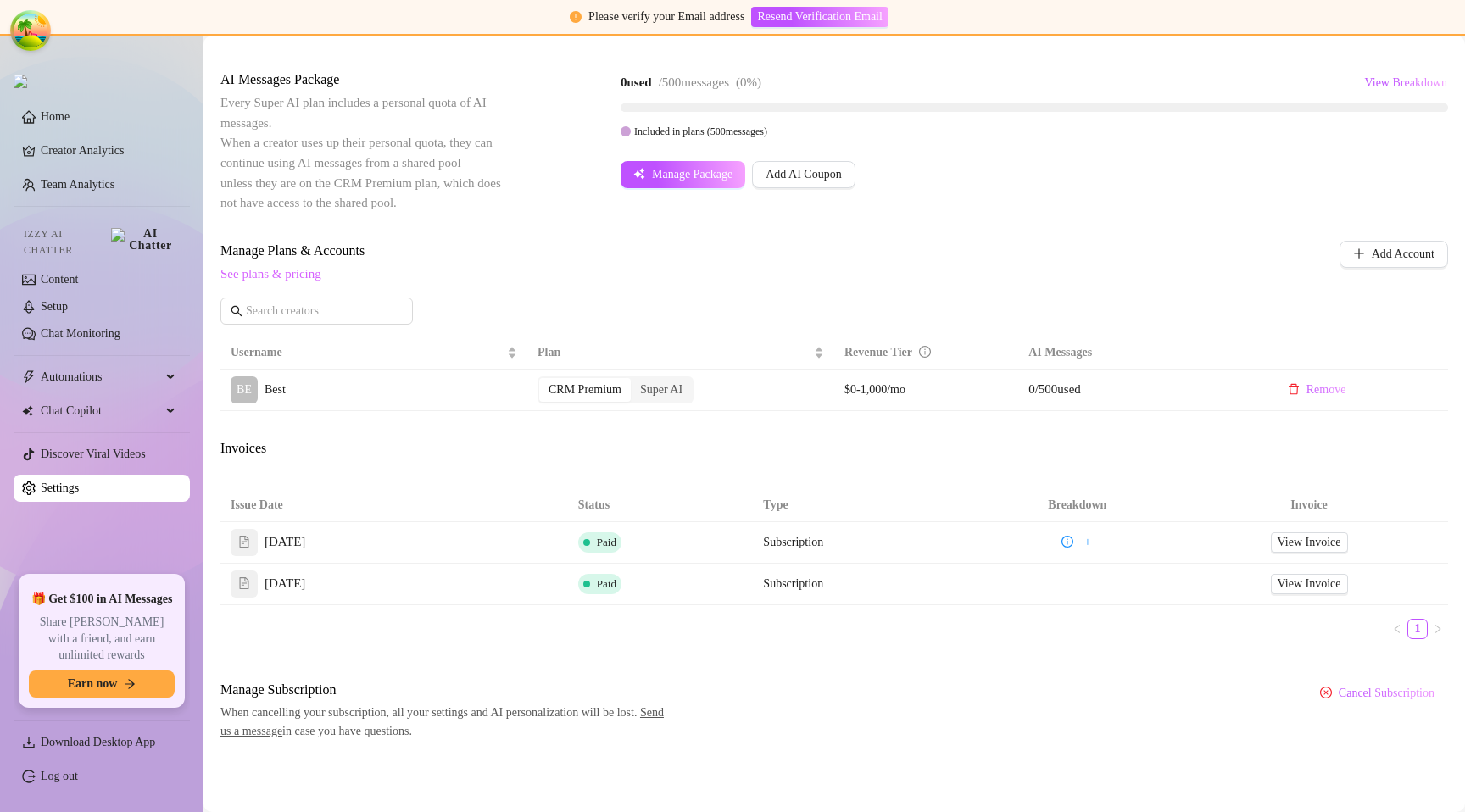
click at [267, 275] on link "See plans & pricing" at bounding box center [271, 273] width 101 height 13
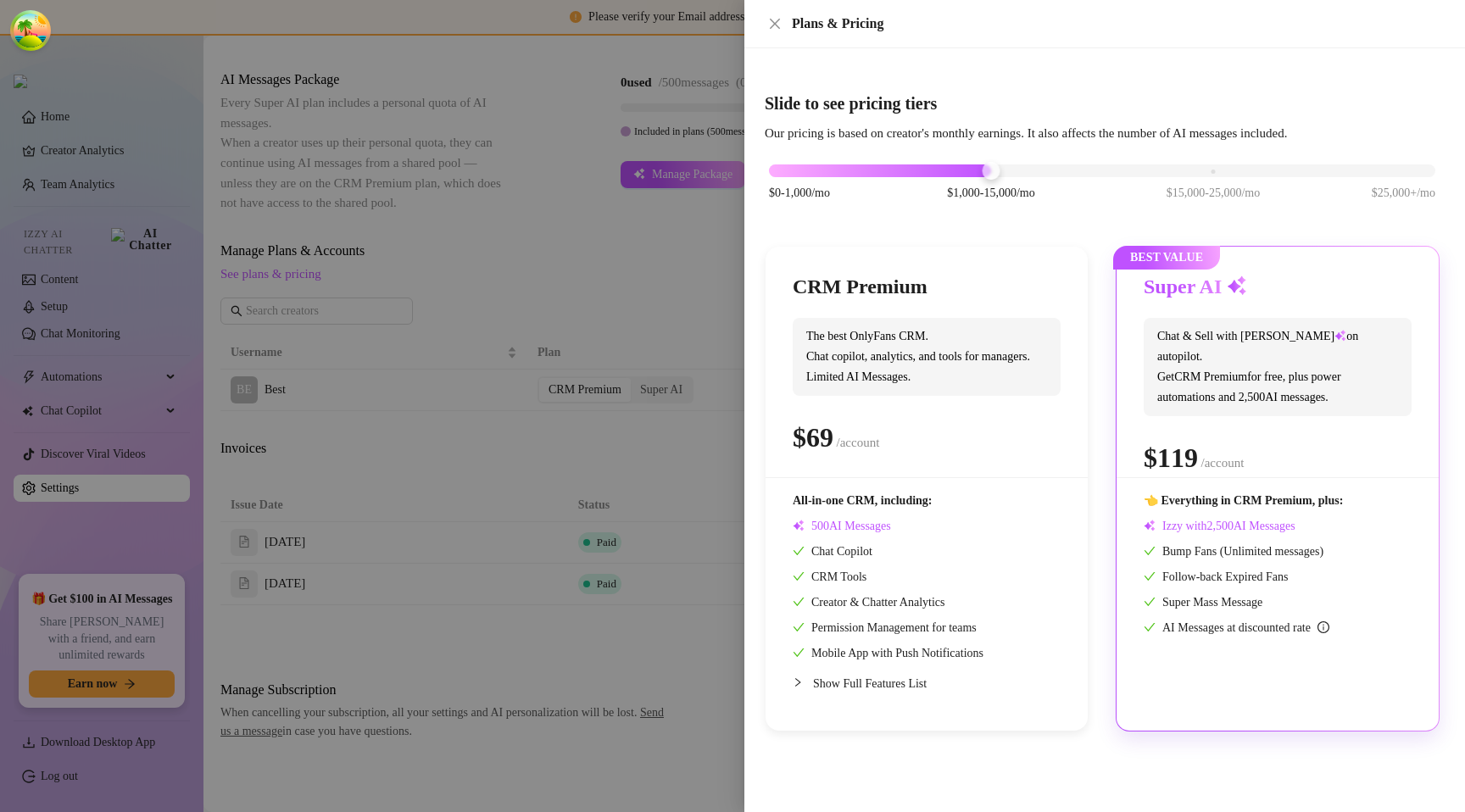
click at [1222, 174] on div at bounding box center [1102, 170] width 666 height 12
click at [988, 170] on div "$0-1,000/mo $1,000-15,000/mo $15,000-25,000/mo $25,000+/mo" at bounding box center [1102, 166] width 666 height 10
click at [1179, 172] on div "$0-1,000/mo $1,000-15,000/mo $15,000-25,000/mo $25,000+/mo" at bounding box center [1102, 166] width 666 height 10
click at [997, 172] on div "$0-1,000/mo $1,000-15,000/mo $15,000-25,000/mo $25,000+/mo" at bounding box center [1102, 166] width 666 height 10
click at [550, 323] on div at bounding box center [732, 406] width 1465 height 812
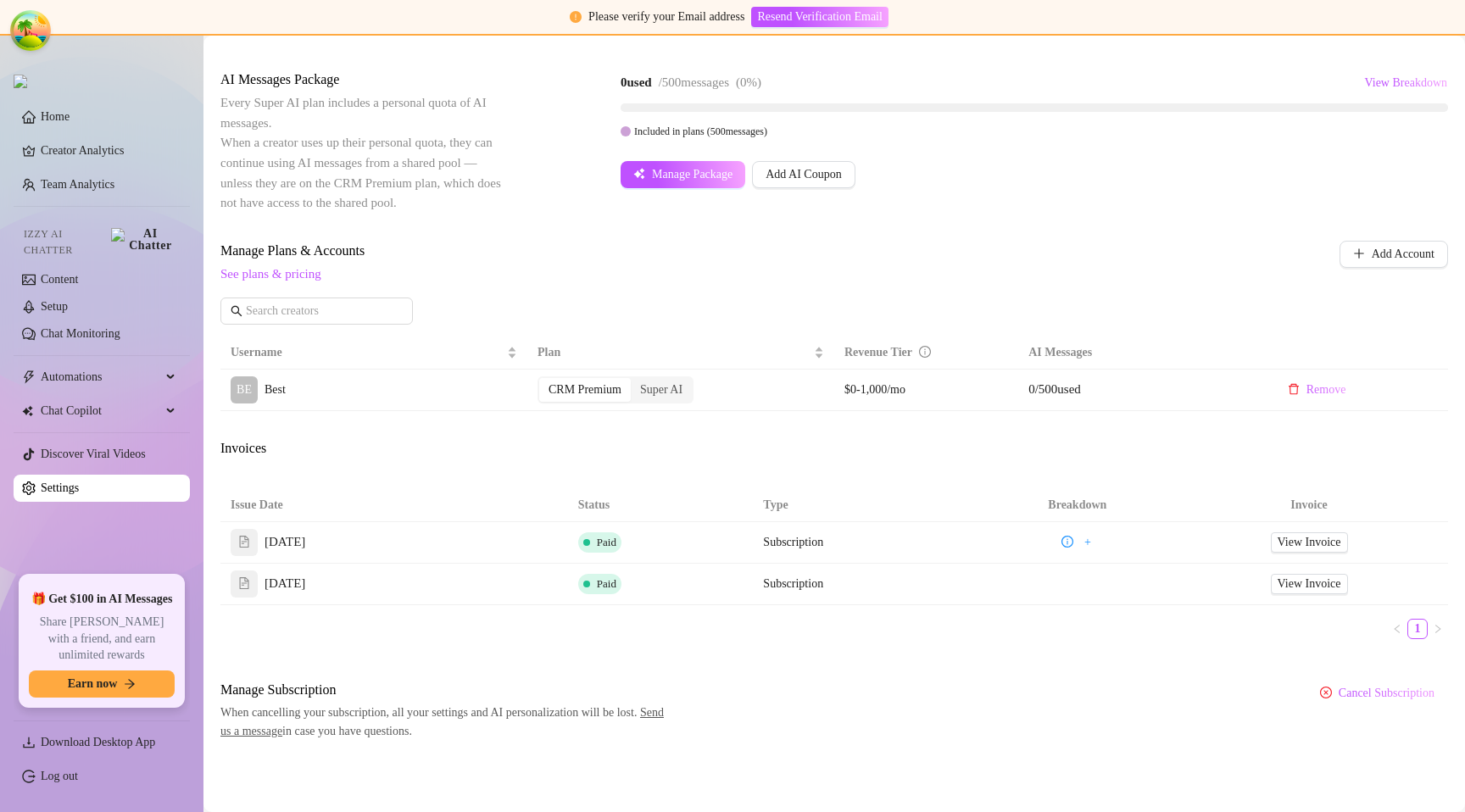
click at [936, 248] on span "Manage Plans & Accounts" at bounding box center [723, 251] width 1004 height 21
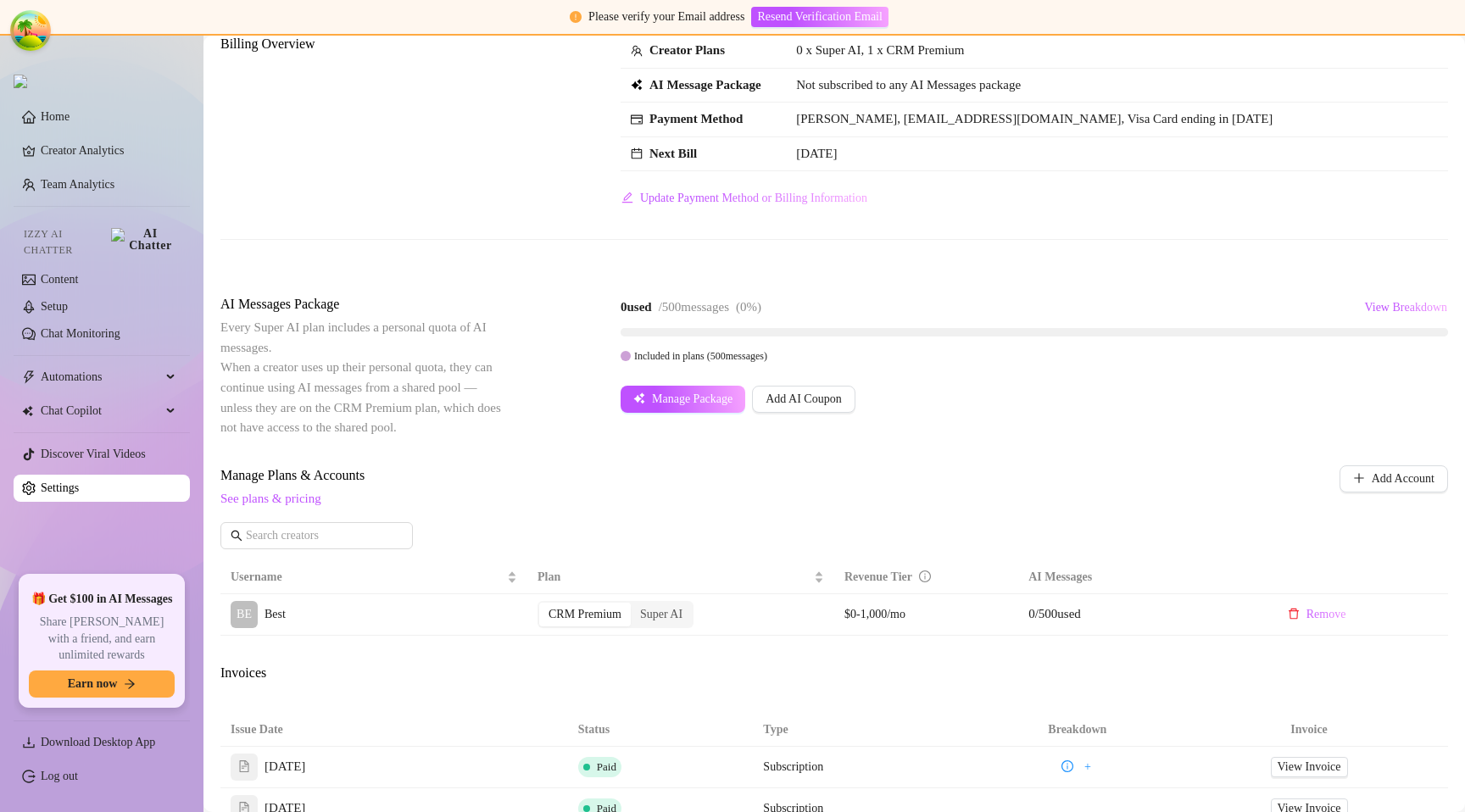
scroll to position [0, 0]
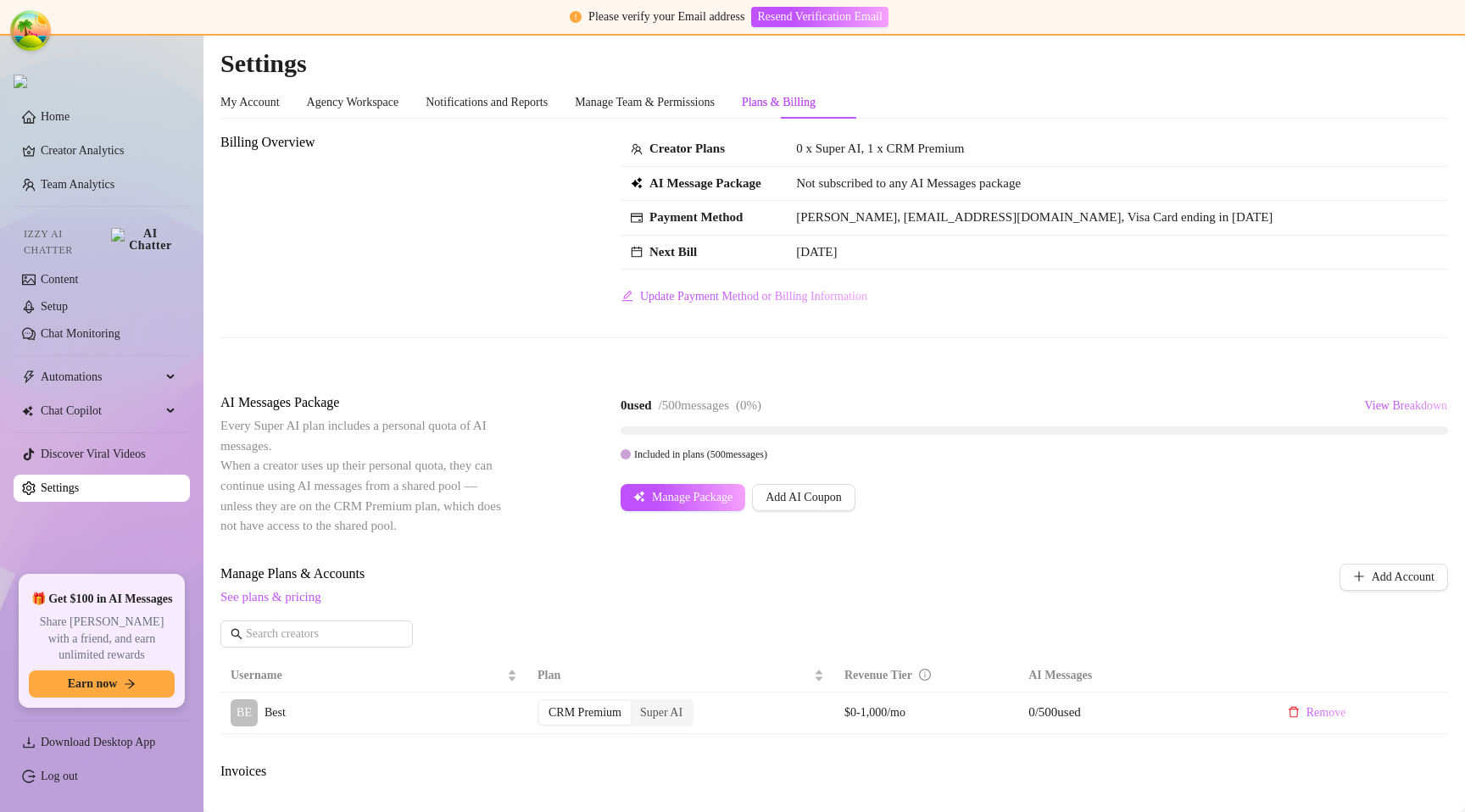
click at [894, 334] on div "Billing Overview Creator Plans 0 x Super AI, 1 x CRM Premium AI Message Package…" at bounding box center [835, 248] width 1228 height 233
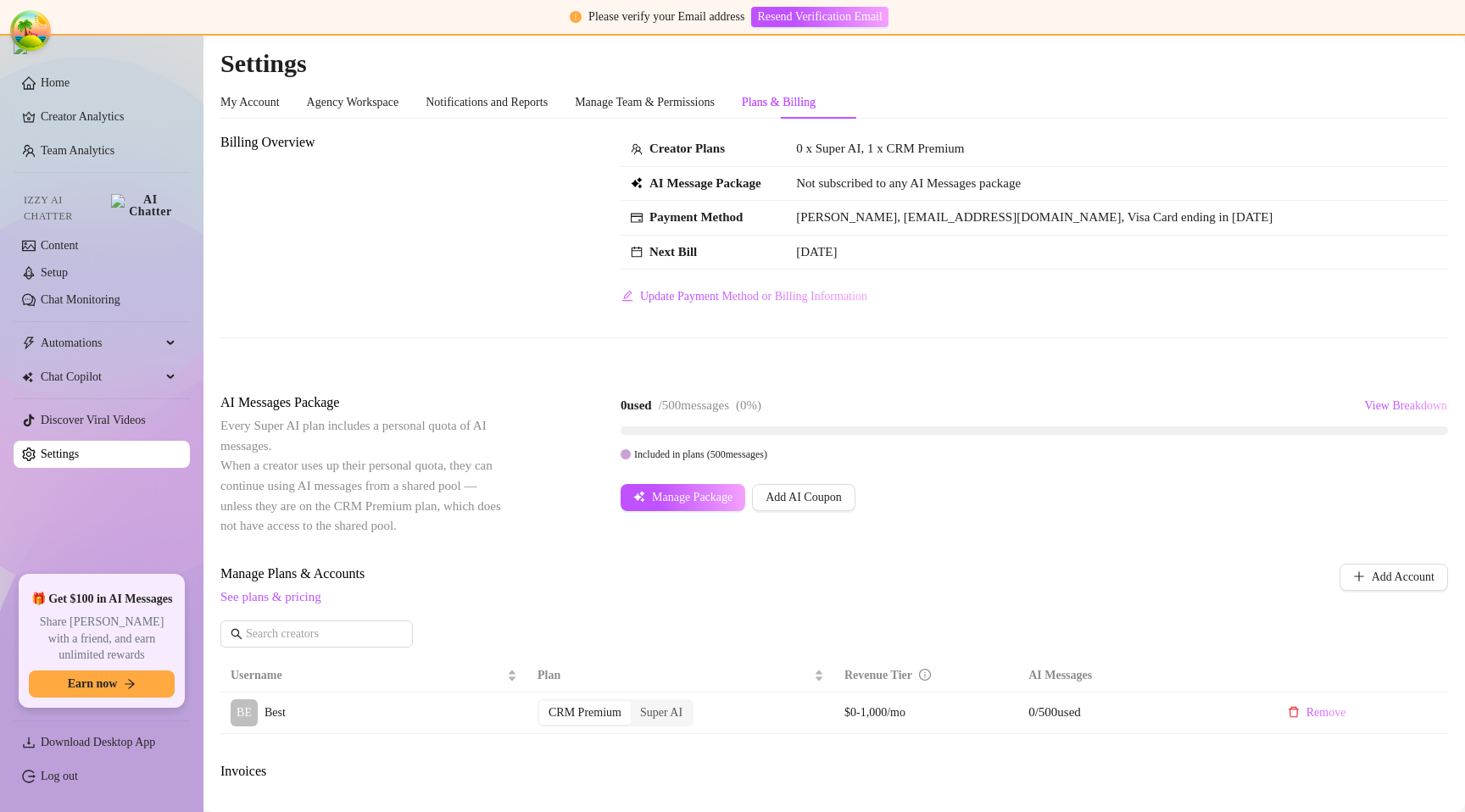
click at [973, 257] on td "Oct 28th, 2025" at bounding box center [1117, 253] width 662 height 35
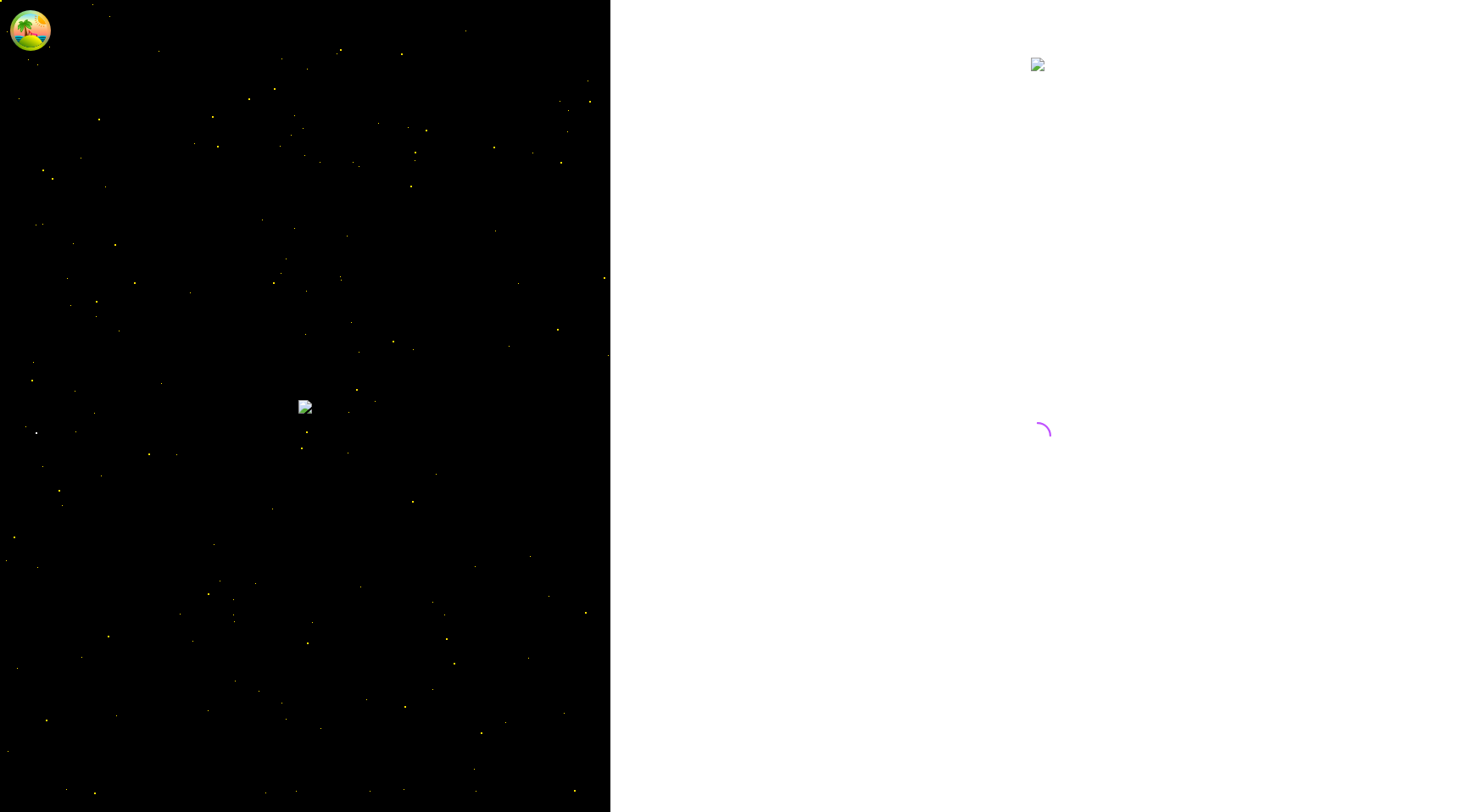
click at [1019, 370] on div at bounding box center [1038, 420] width 378 height 731
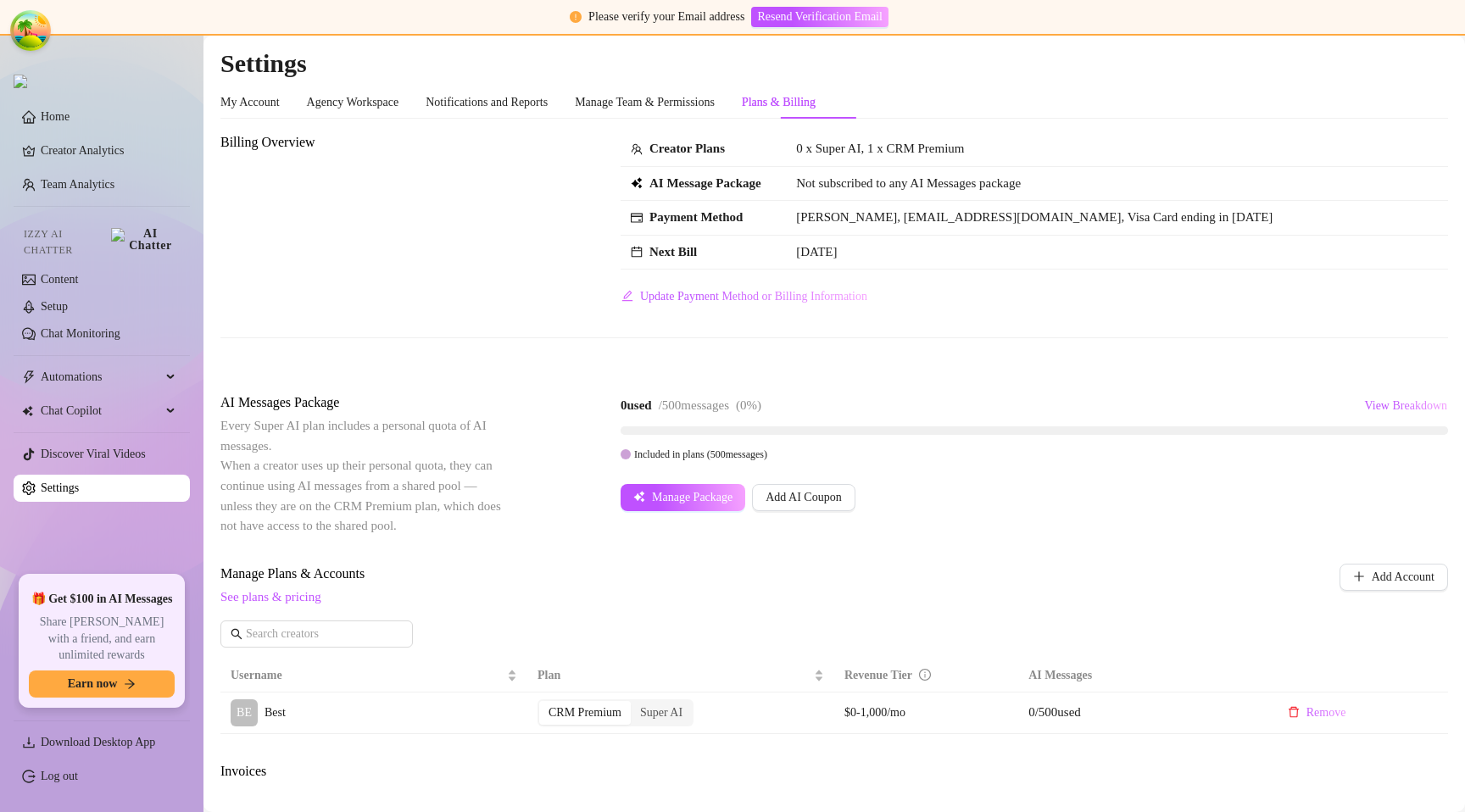
click at [733, 323] on div "Billing Overview Creator Plans 0 x Super AI, 1 x CRM Premium AI Message Package…" at bounding box center [835, 248] width 1228 height 233
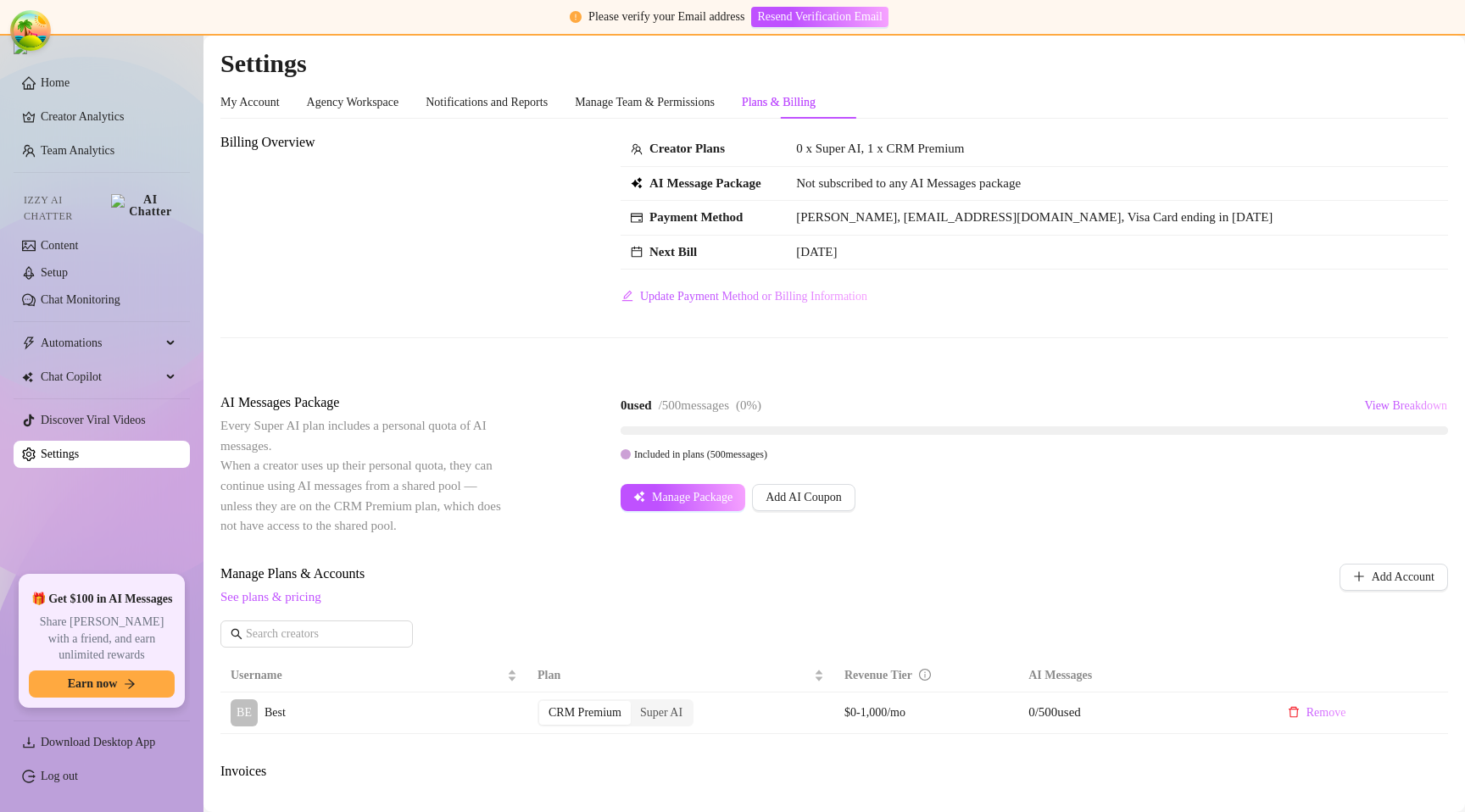
click at [958, 335] on div "Billing Overview Creator Plans 0 x Super AI, 1 x CRM Premium AI Message Package…" at bounding box center [835, 248] width 1228 height 233
click at [19, 31] on circle "Open Tanstack query devtools" at bounding box center [30, 30] width 34 height 34
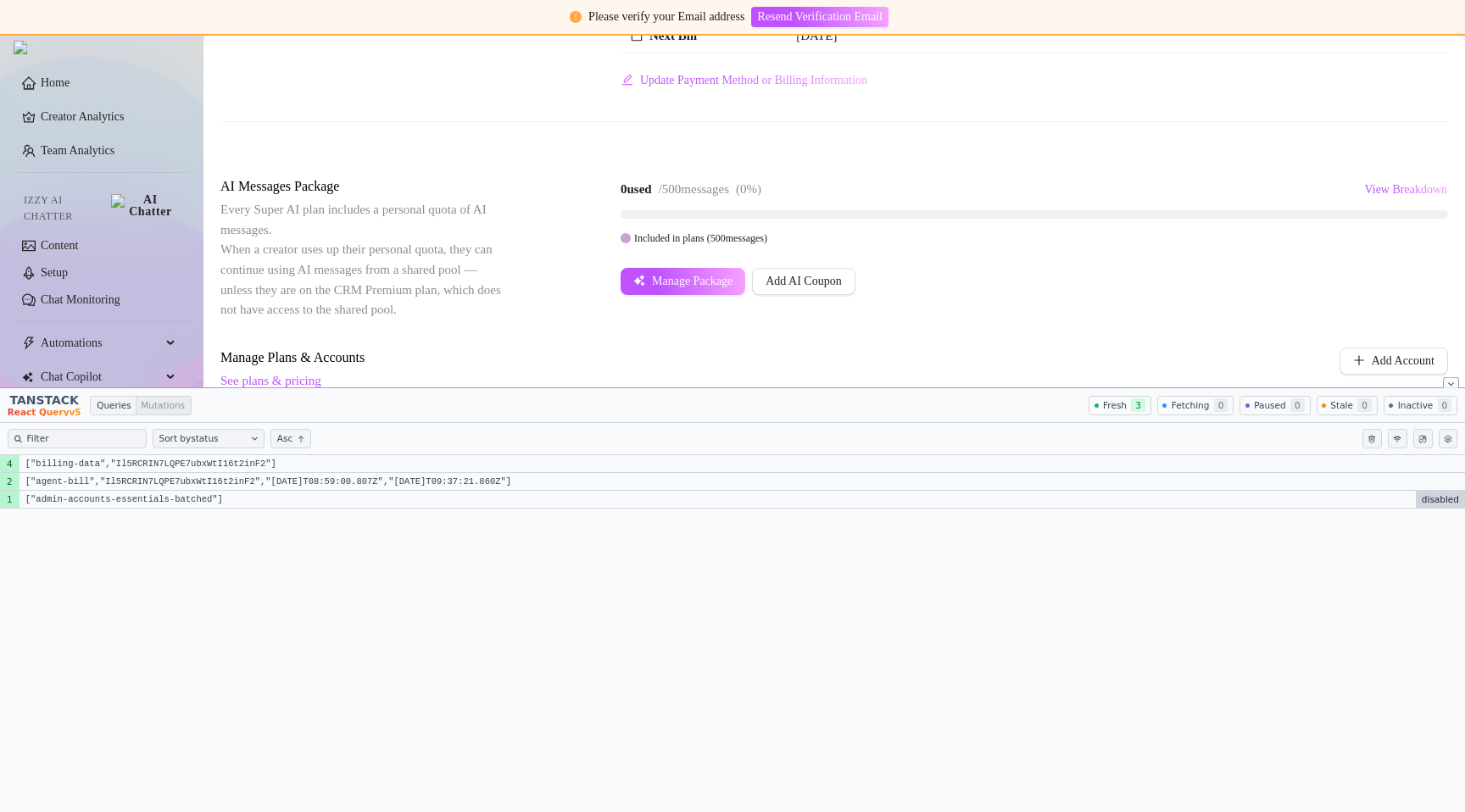
scroll to position [237, 0]
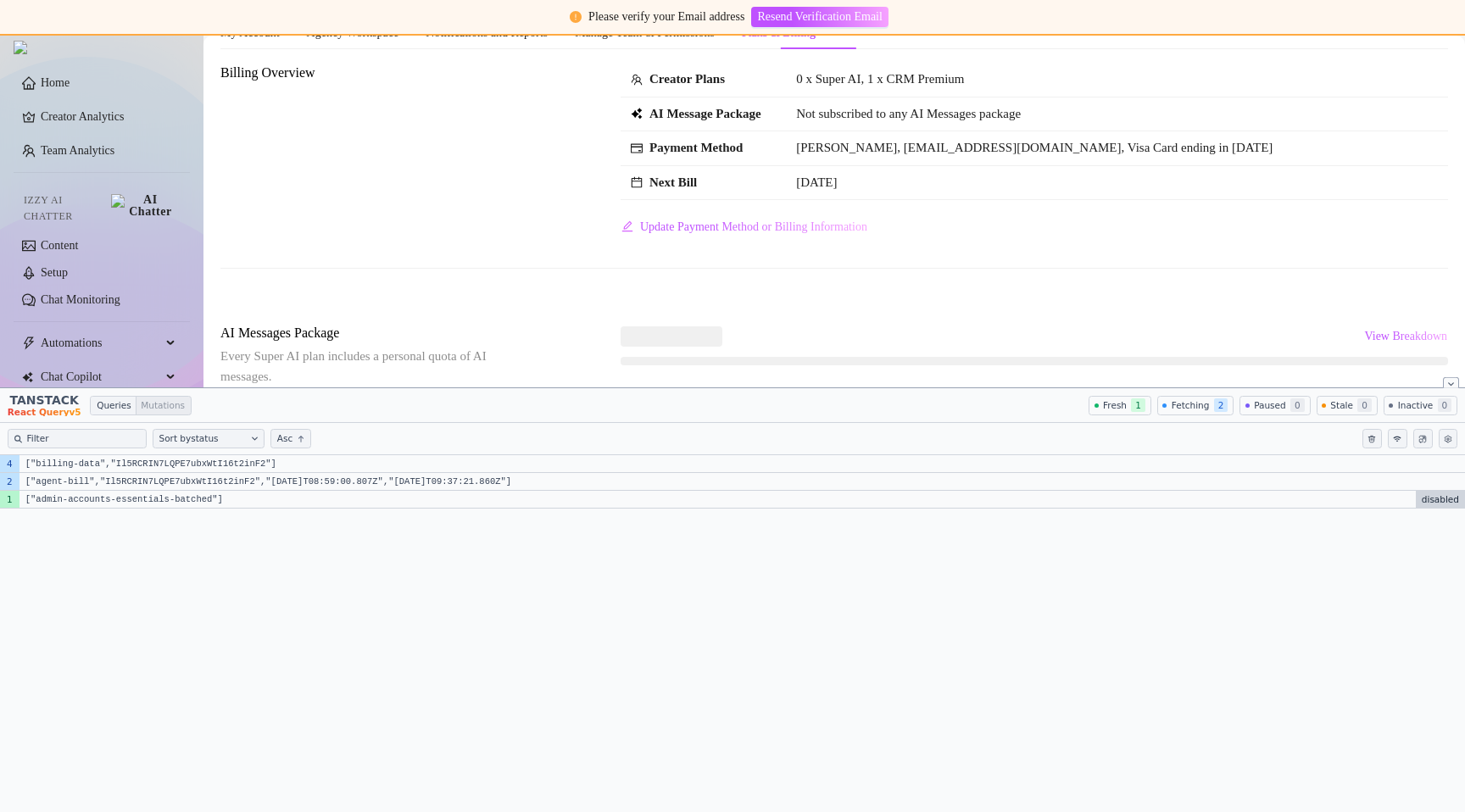
scroll to position [85, 0]
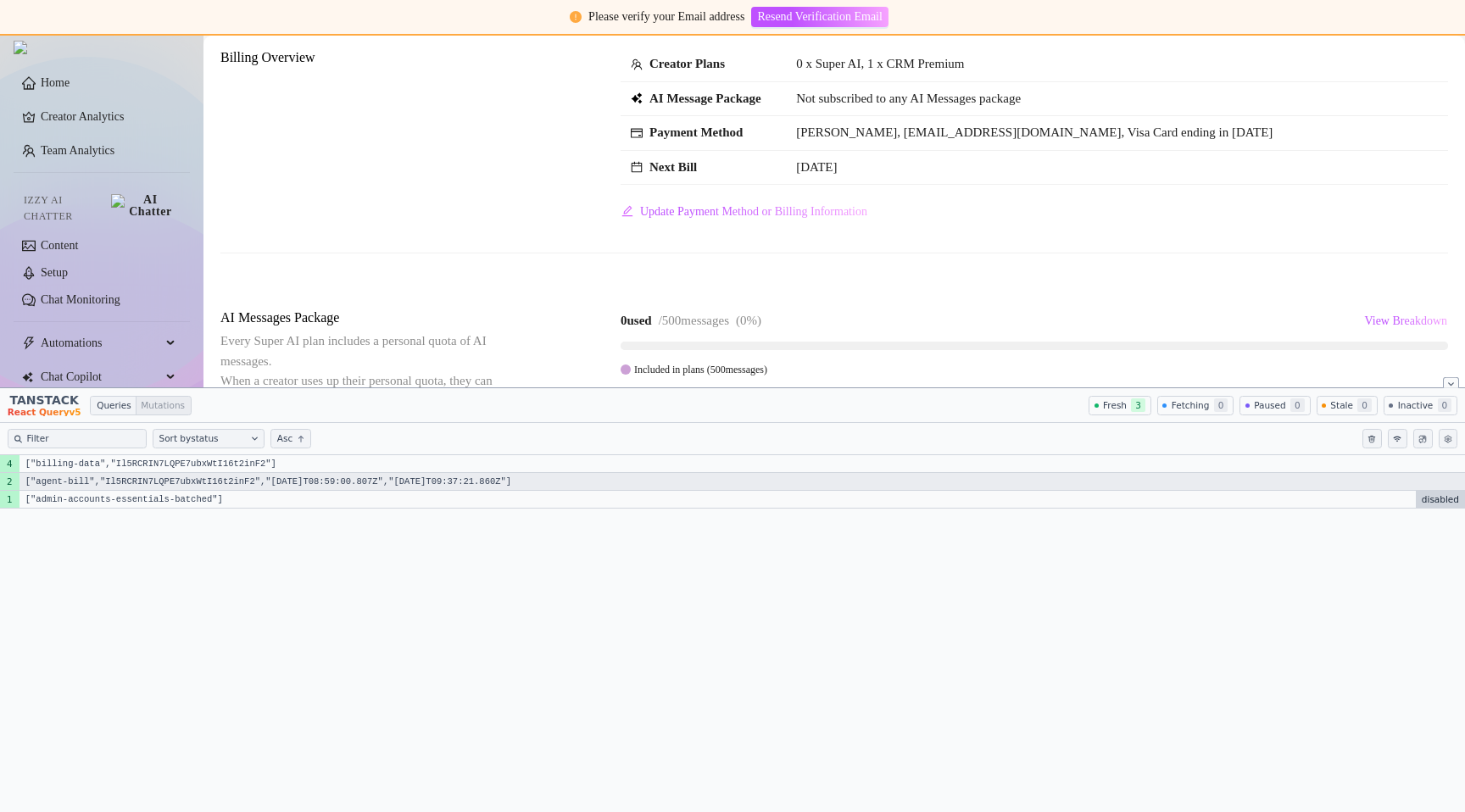
click at [232, 486] on code "["agent-bill","Il5RCRIN7LQPE7ubxWtI16t2inF2","[DATE]T08:59:00.807Z","[DATE]T09:…" at bounding box center [742, 482] width 1446 height 18
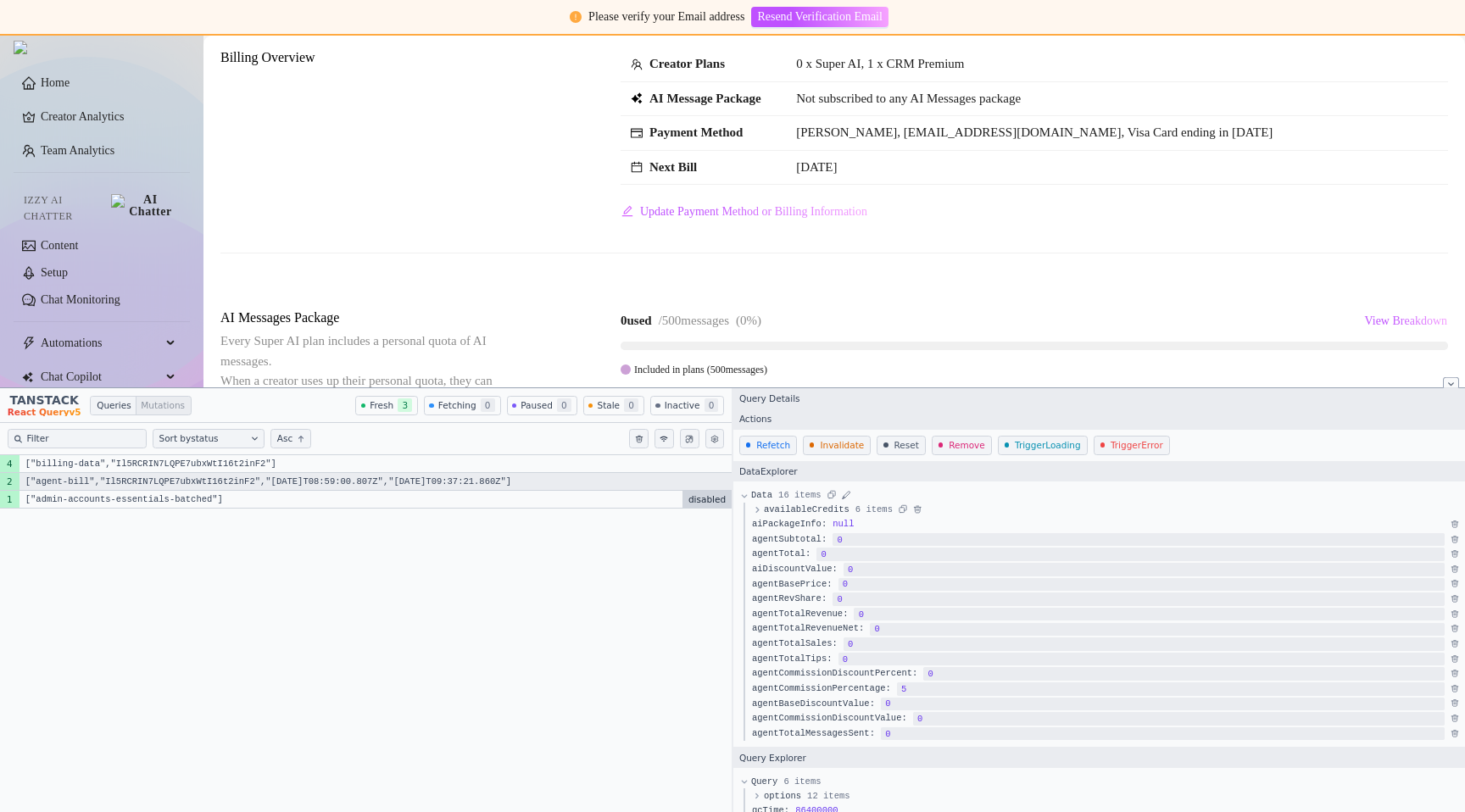
scroll to position [0, 0]
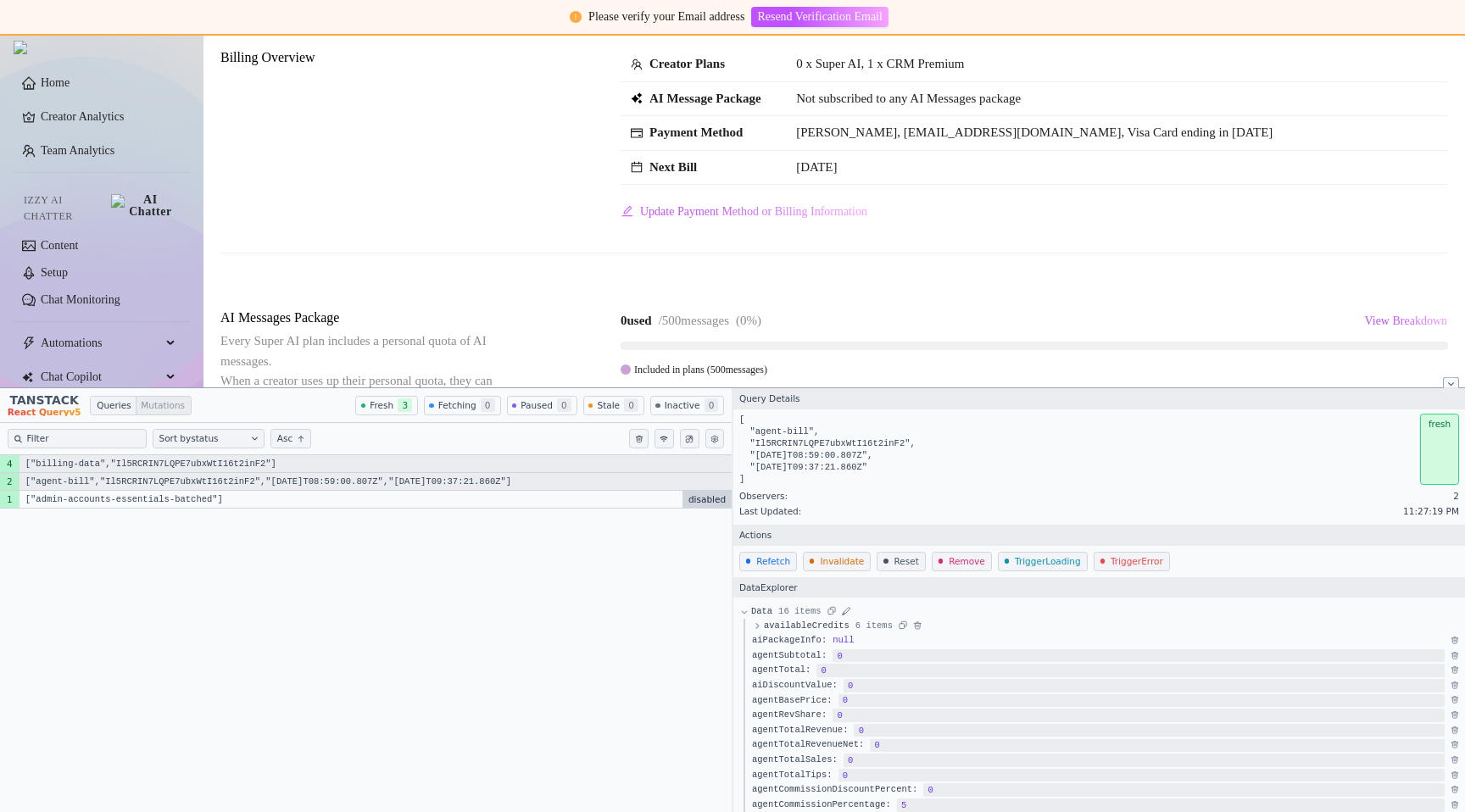
click at [150, 468] on code "["billing-data","Il5RCRIN7LQPE7ubxWtI16t2inF2"]" at bounding box center [375, 464] width 712 height 18
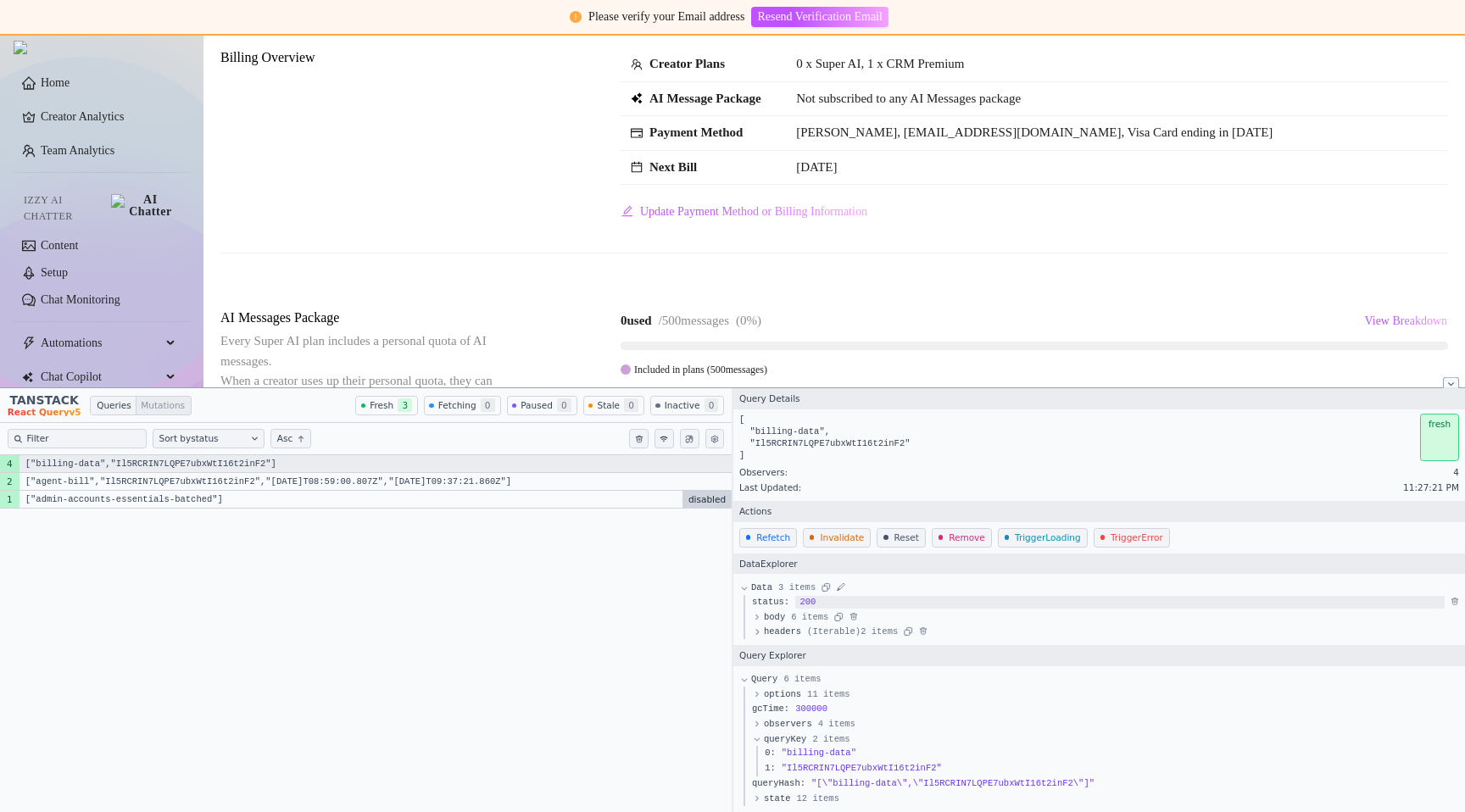
click at [105, 406] on label "Queries" at bounding box center [113, 406] width 45 height 18
click at [92, 398] on input "Queries" at bounding box center [91, 397] width 1 height 1
click at [143, 408] on label "Mutations" at bounding box center [164, 406] width 55 height 18
click at [138, 398] on input "Mutations" at bounding box center [137, 397] width 1 height 1
radio input "true"
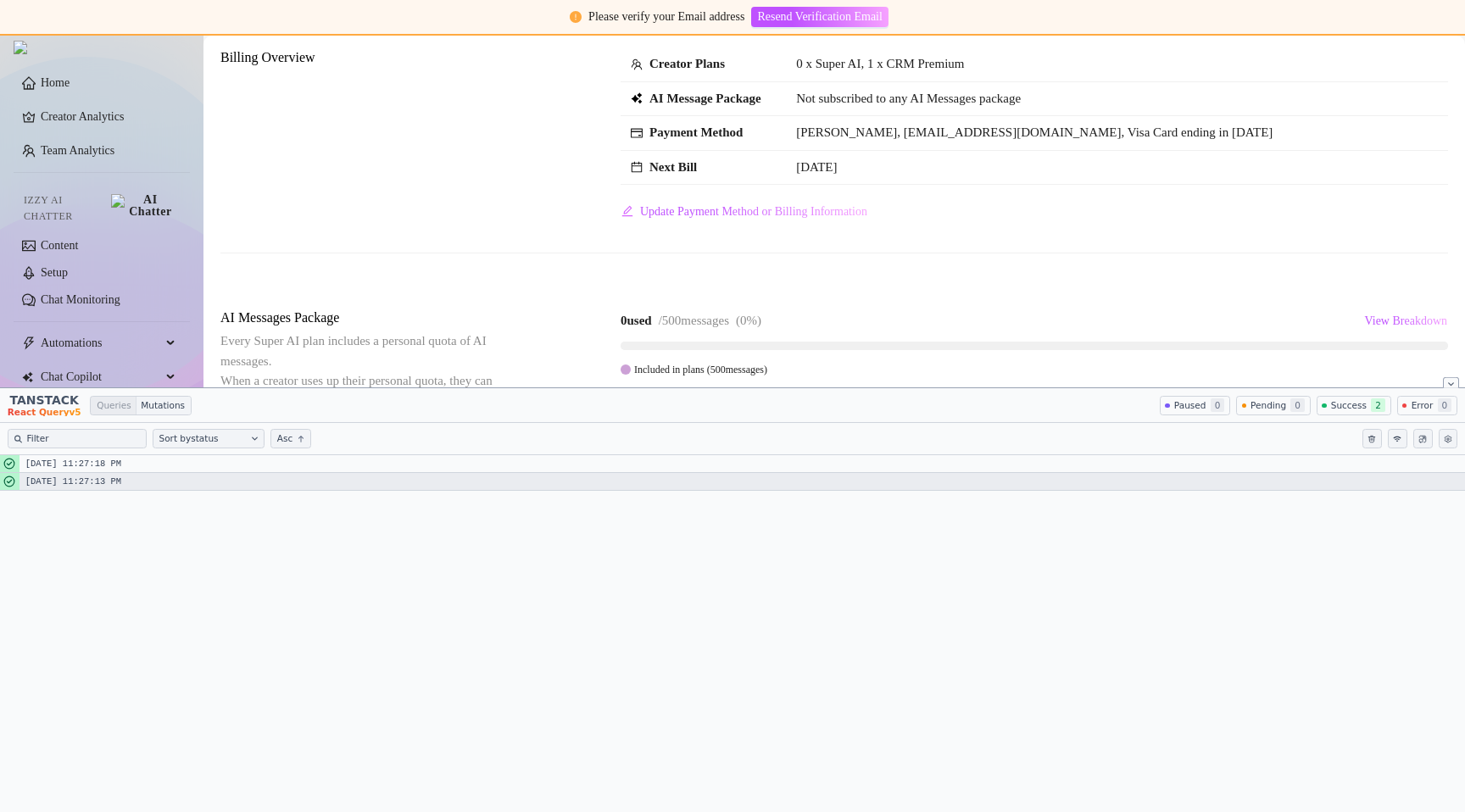
click at [126, 487] on code "8/28/2025, 11:27:13 PM" at bounding box center [742, 482] width 1446 height 18
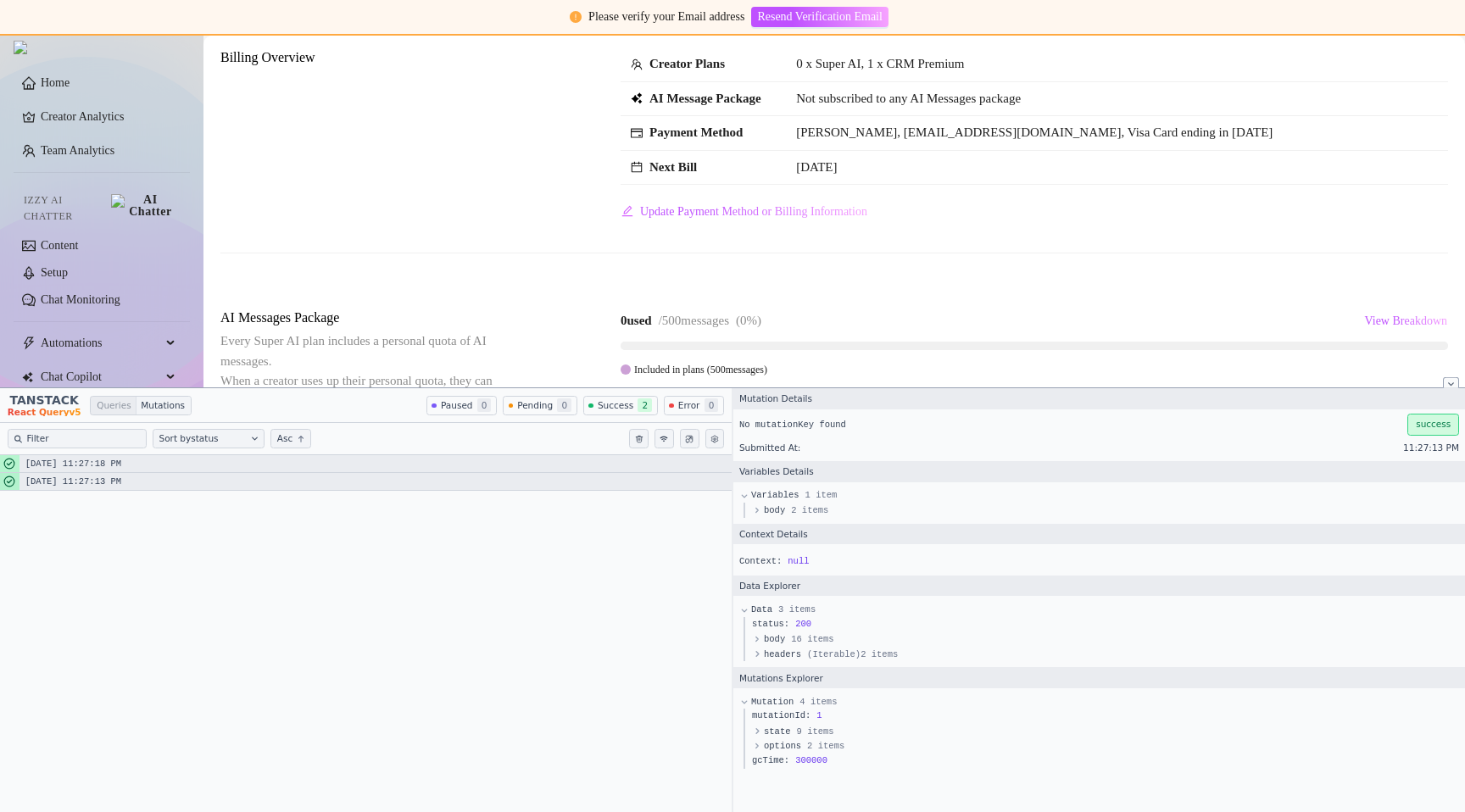
click at [126, 467] on code "8/28/2025, 11:27:18 PM" at bounding box center [375, 464] width 712 height 18
click at [126, 474] on code "8/28/2025, 11:27:13 PM" at bounding box center [375, 482] width 712 height 18
click at [91, 407] on label "Queries" at bounding box center [113, 406] width 45 height 18
click at [91, 398] on input "Queries" at bounding box center [91, 397] width 1 height 1
radio input "true"
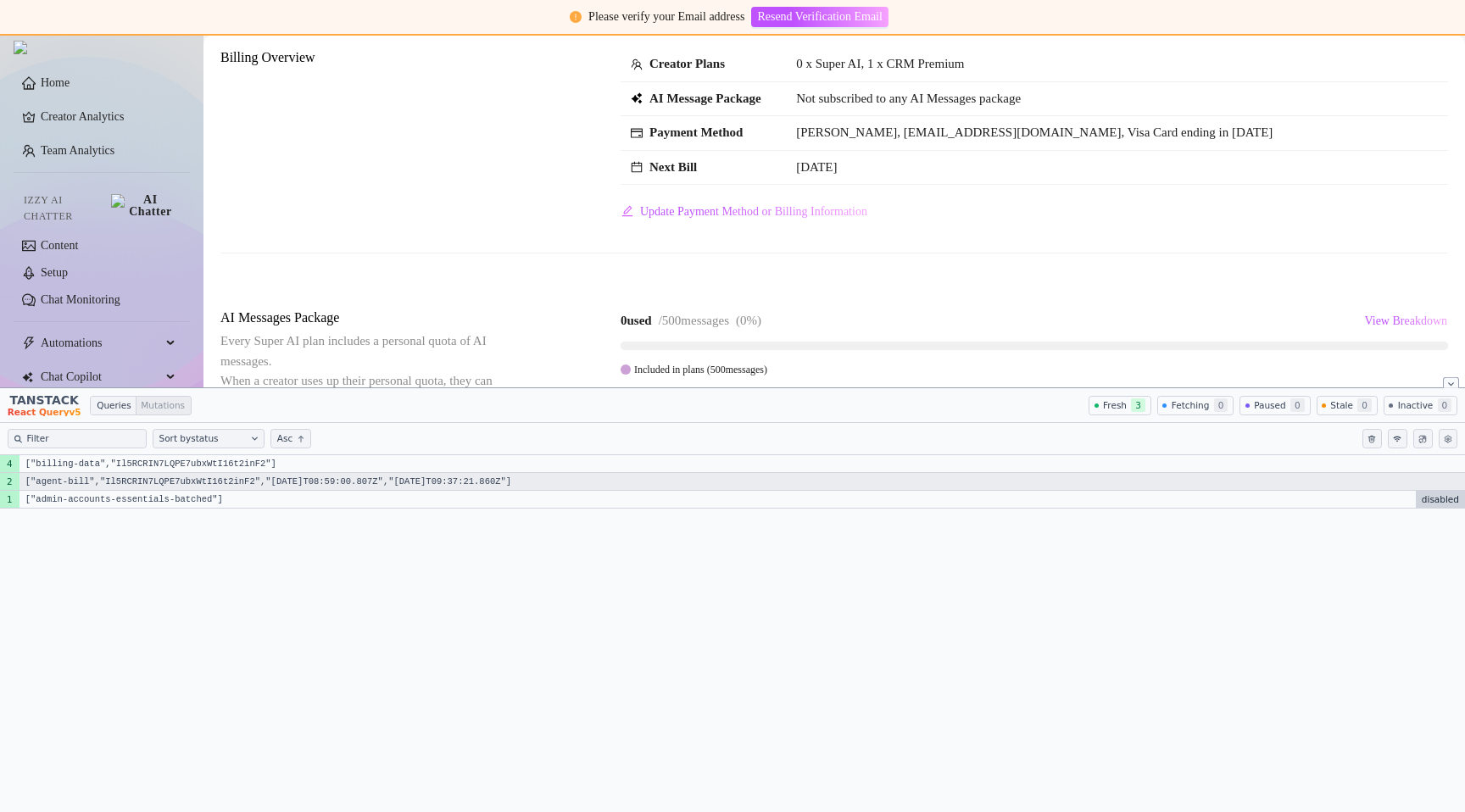
click at [586, 481] on code "["agent-bill","Il5RCRIN7LQPE7ubxWtI16t2inF2","[DATE]T08:59:00.807Z","[DATE]T09:…" at bounding box center [742, 482] width 1446 height 18
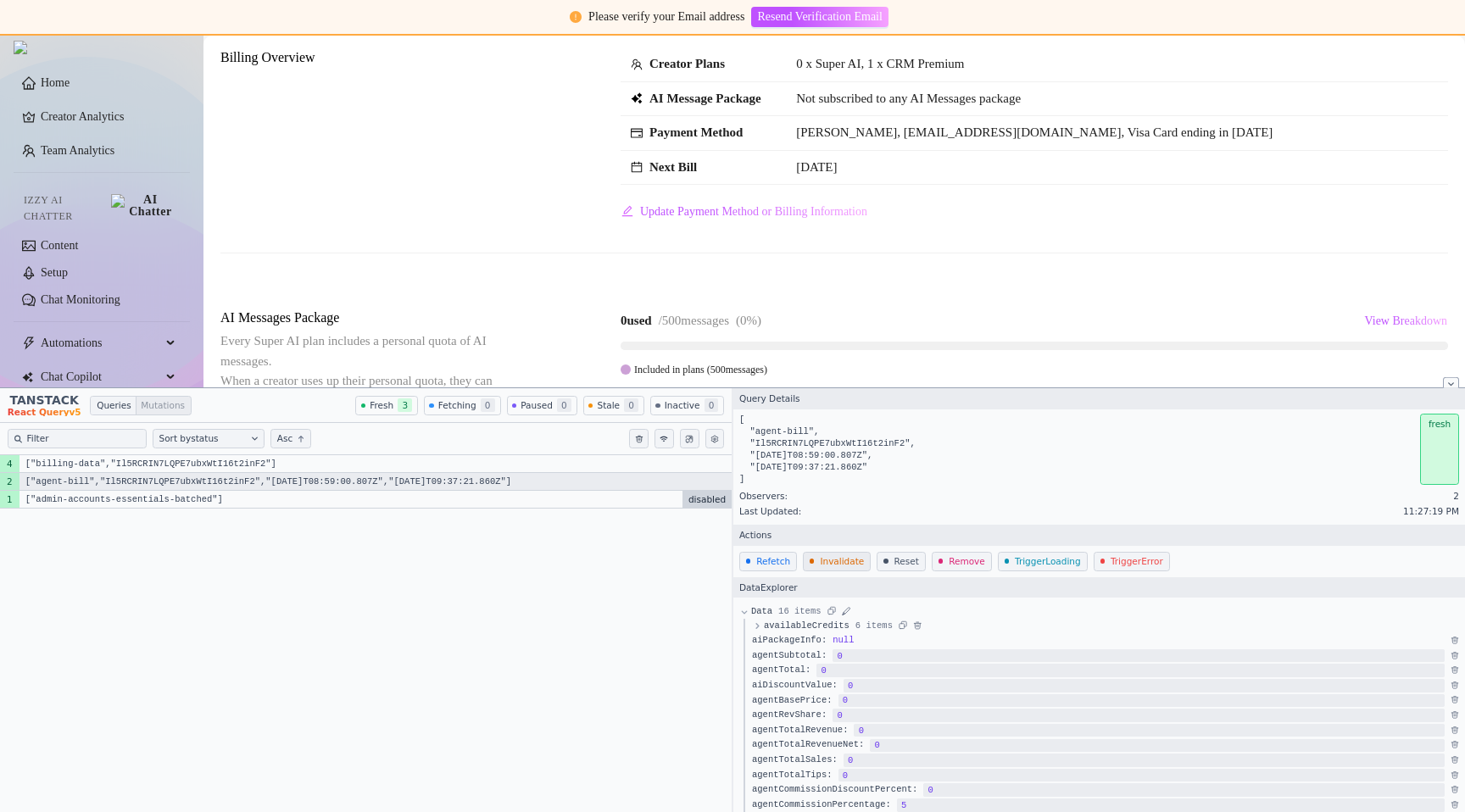
click at [817, 559] on button "Invalidate" at bounding box center [837, 561] width 68 height 20
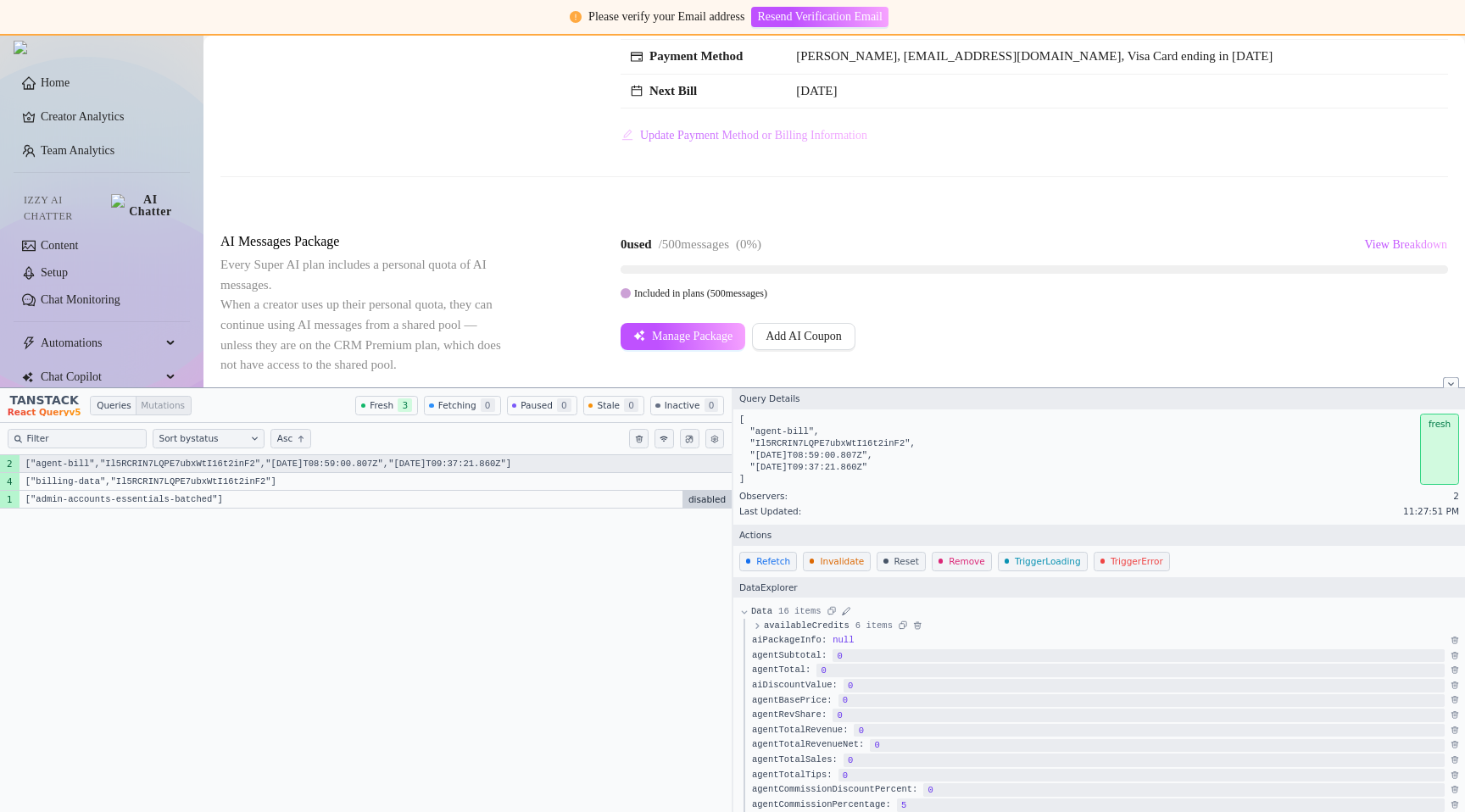
scroll to position [169, 0]
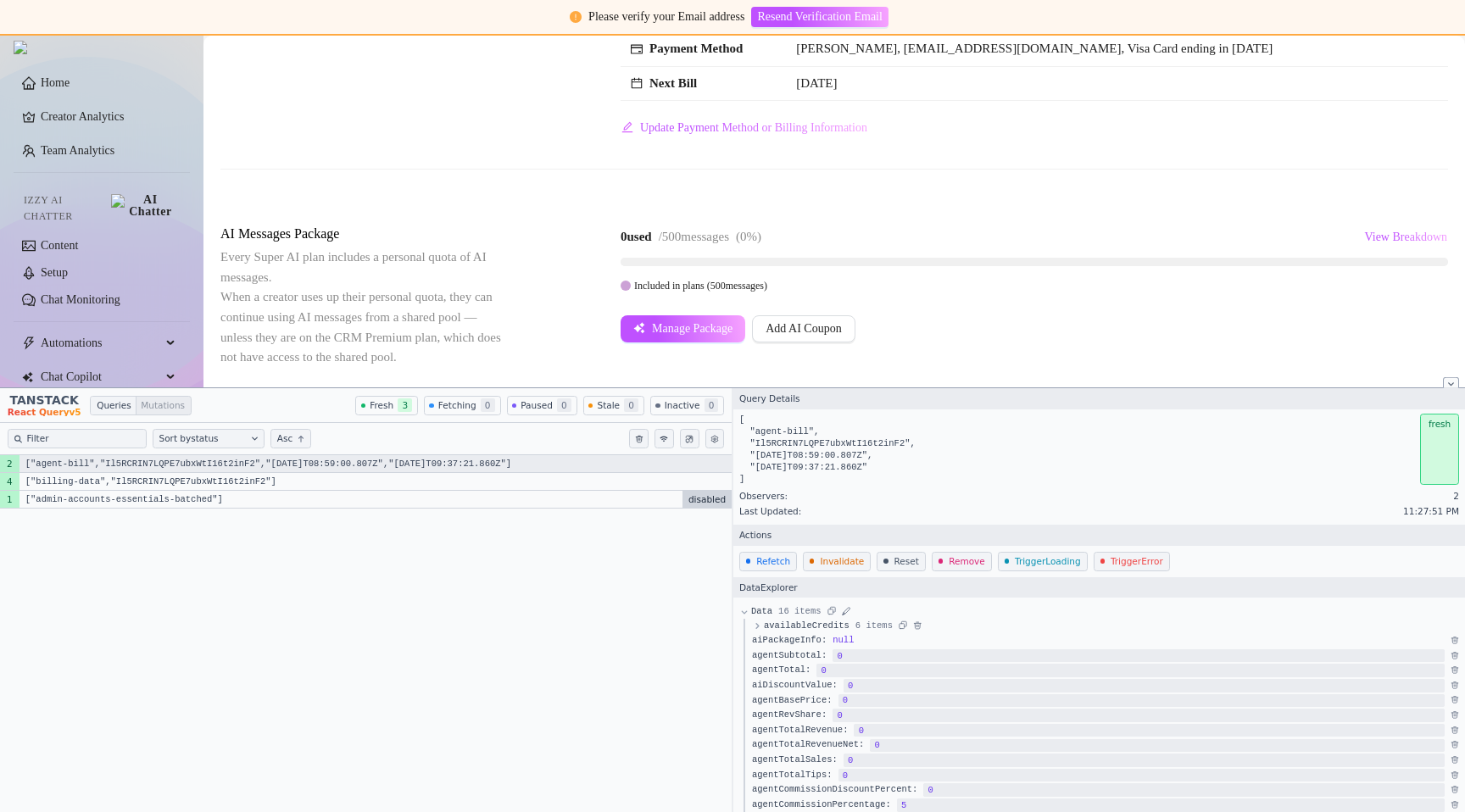
click at [979, 294] on div "Included in plans ( 500 messages)" at bounding box center [1034, 286] width 827 height 19
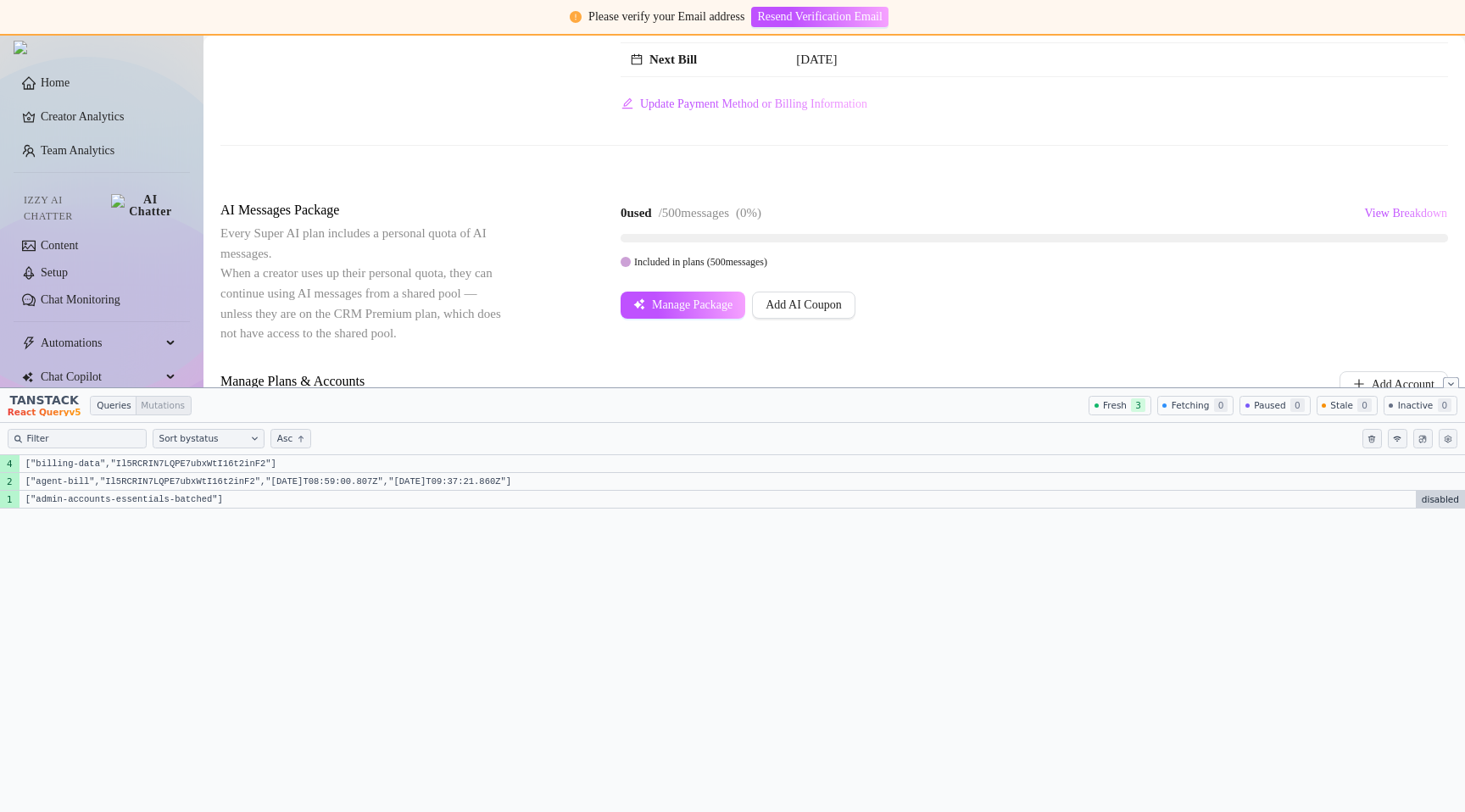
scroll to position [191, 0]
click at [1455, 382] on button "Close tanstack query devtools" at bounding box center [1452, 383] width 17 height 11
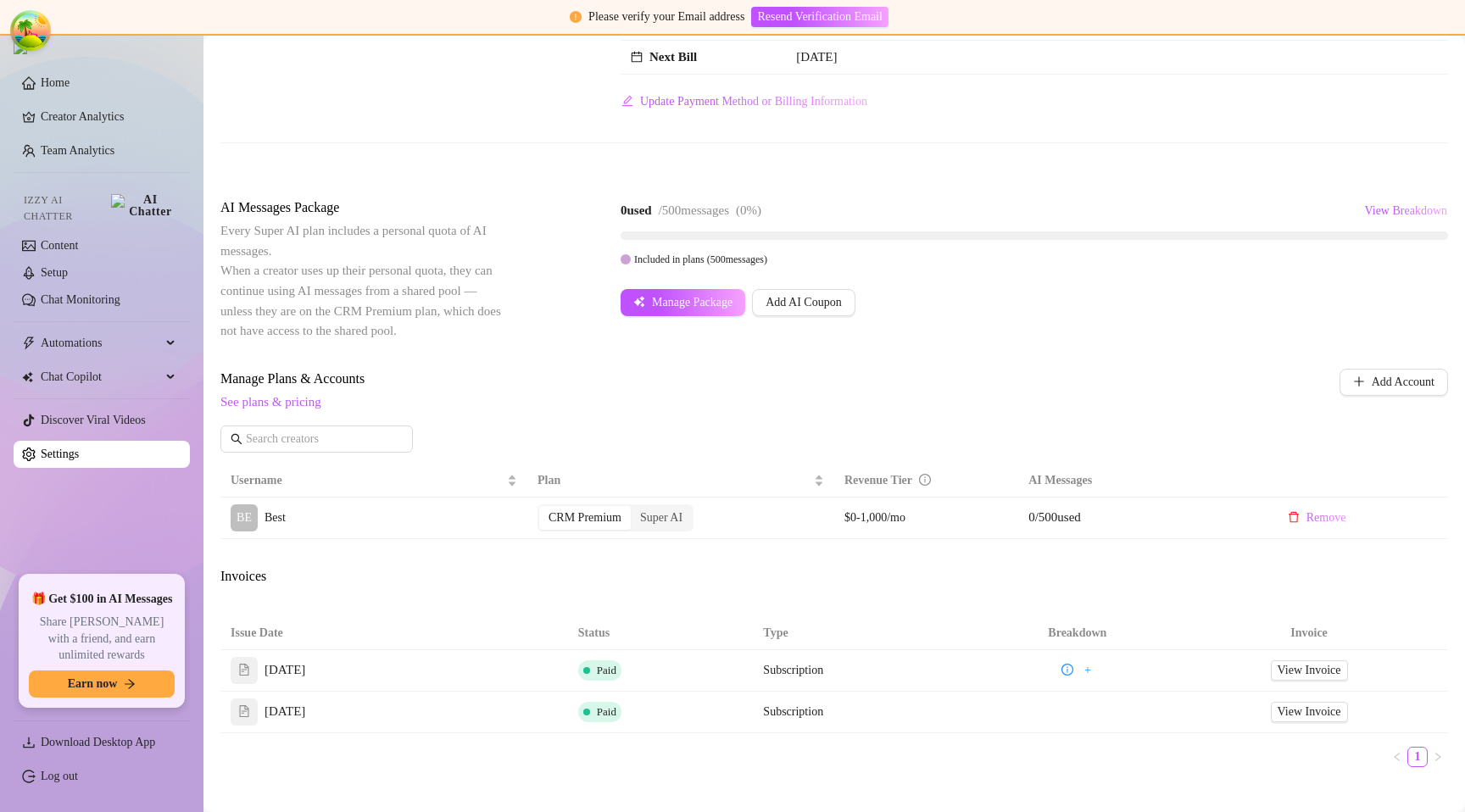
scroll to position [205, 0]
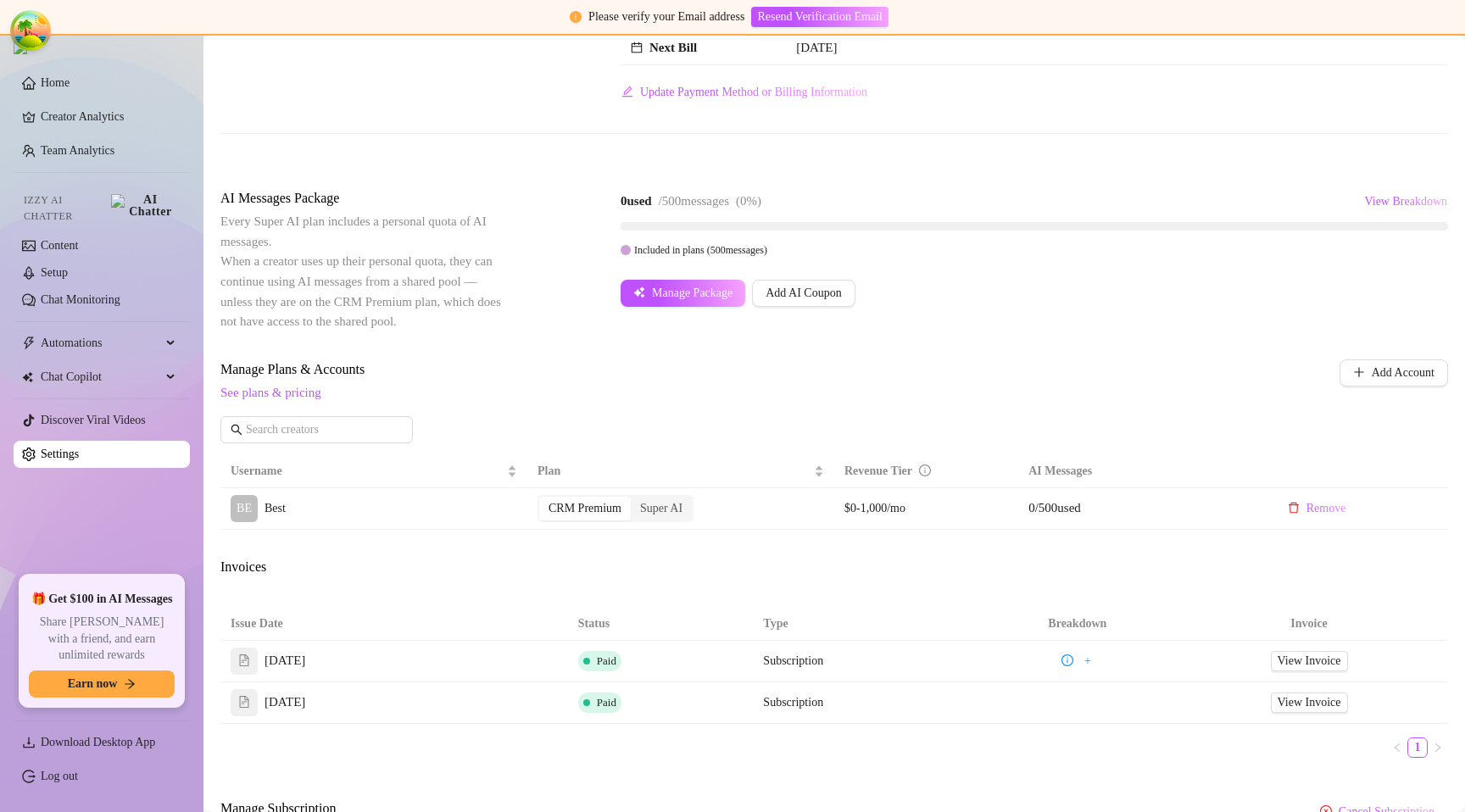
click at [855, 381] on div "Manage Plans & Accounts See plans & pricing" at bounding box center [723, 381] width 1004 height 44
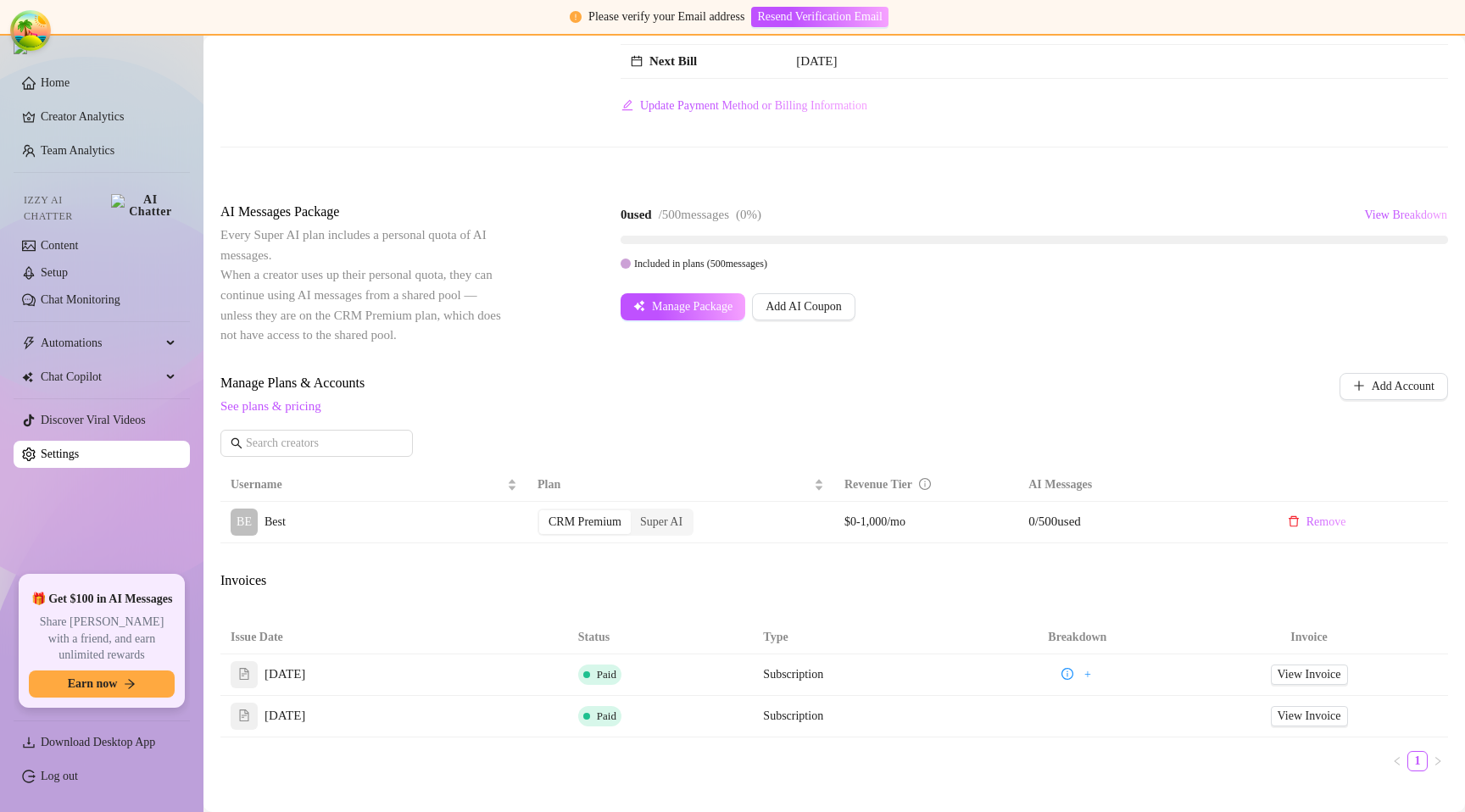
scroll to position [198, 0]
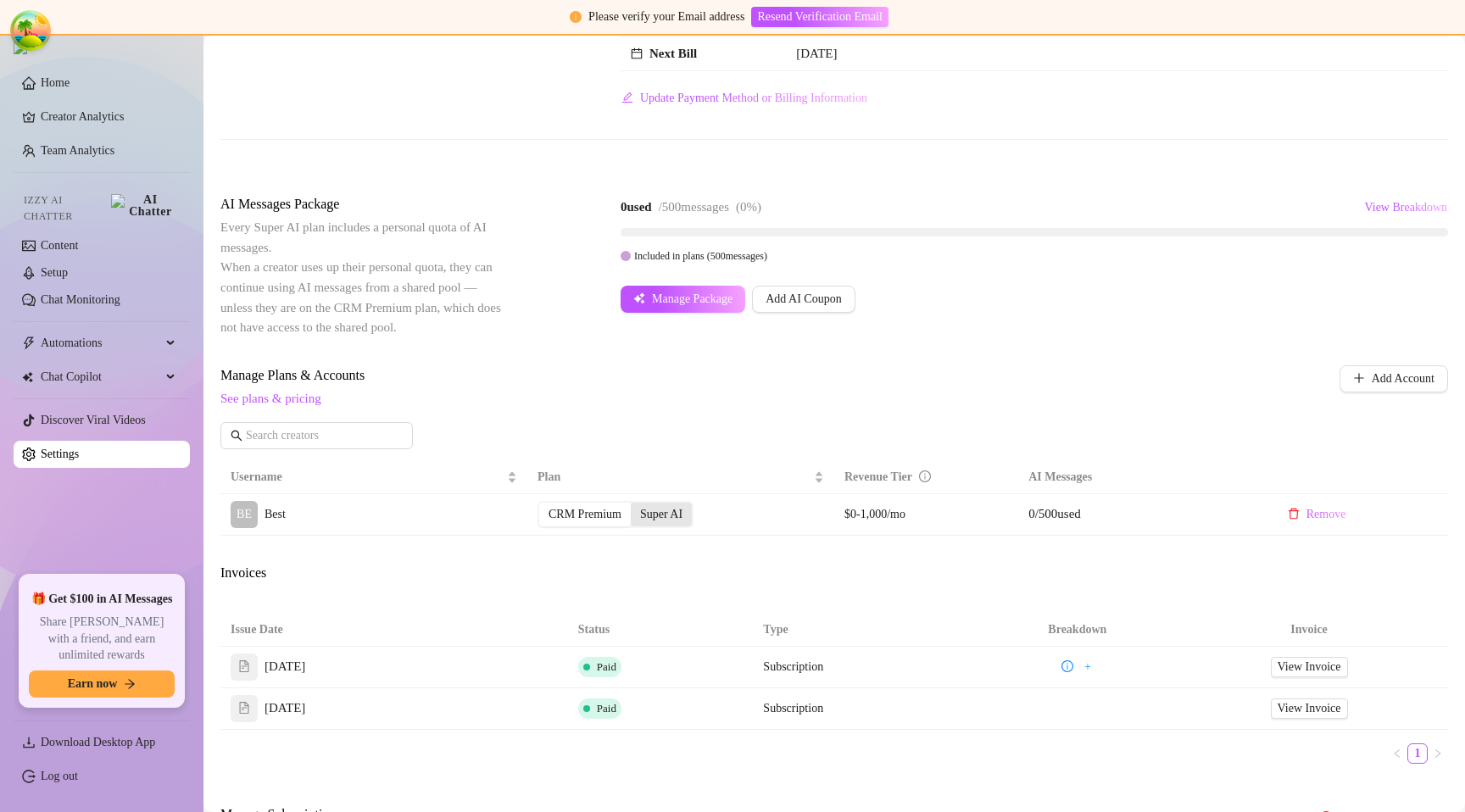
click at [668, 515] on div "Super AI" at bounding box center [661, 514] width 61 height 24
click at [635, 505] on input "Super AI" at bounding box center [635, 505] width 0 height 0
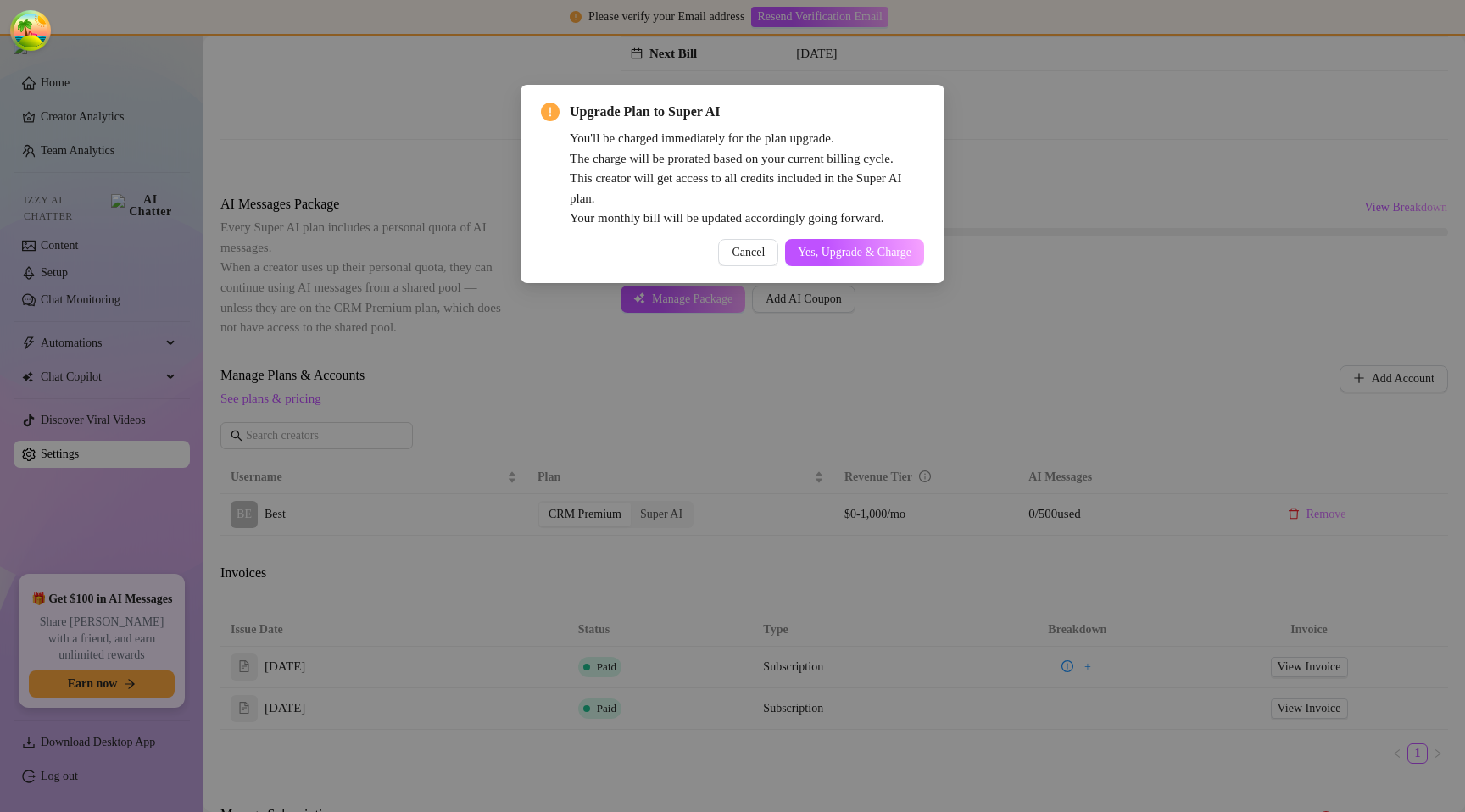
click at [856, 244] on button "Yes, Upgrade & Charge" at bounding box center [854, 252] width 139 height 27
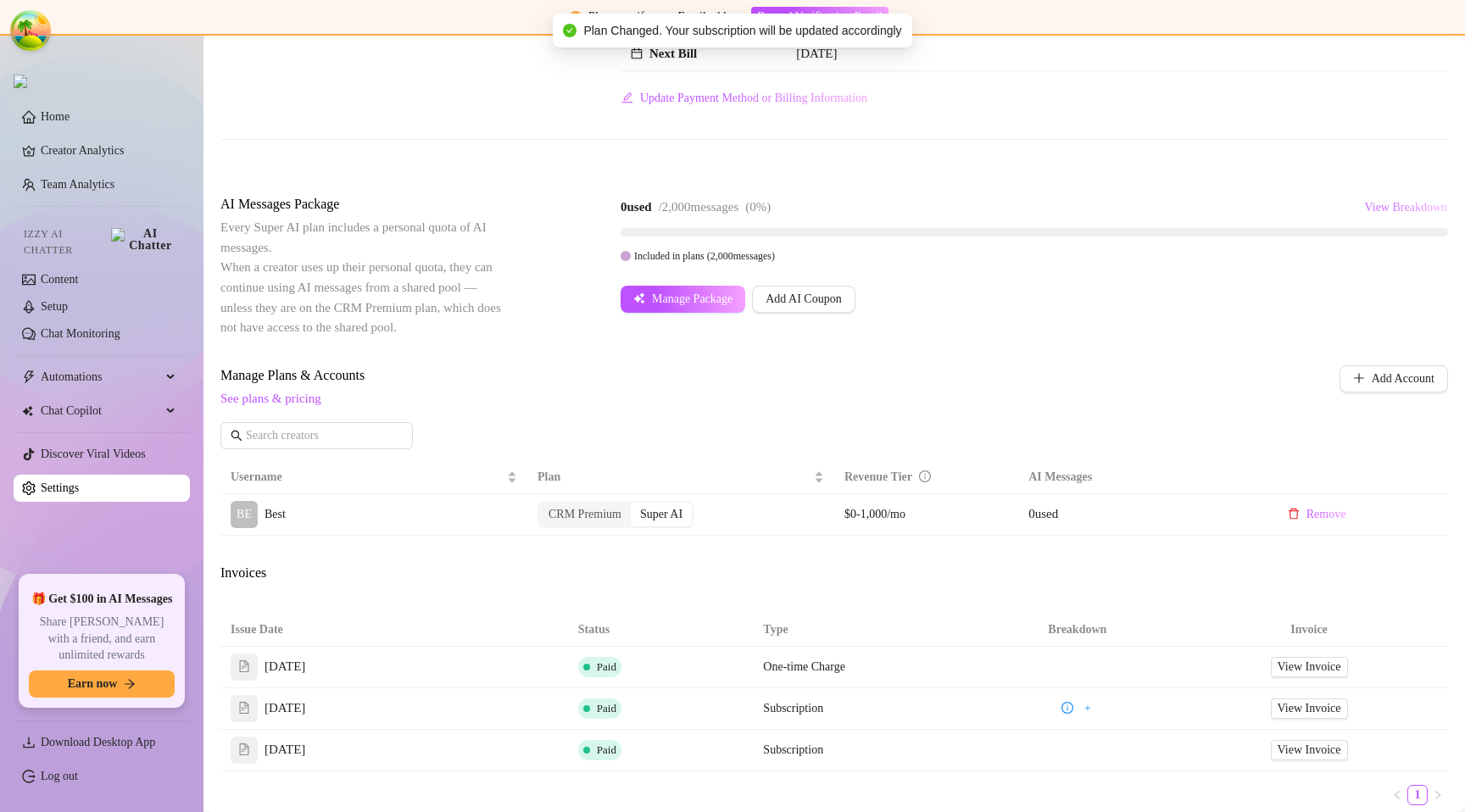
click at [1372, 198] on button "View Breakdown" at bounding box center [1406, 207] width 85 height 27
click at [1370, 202] on span "View Breakdown" at bounding box center [1406, 207] width 83 height 13
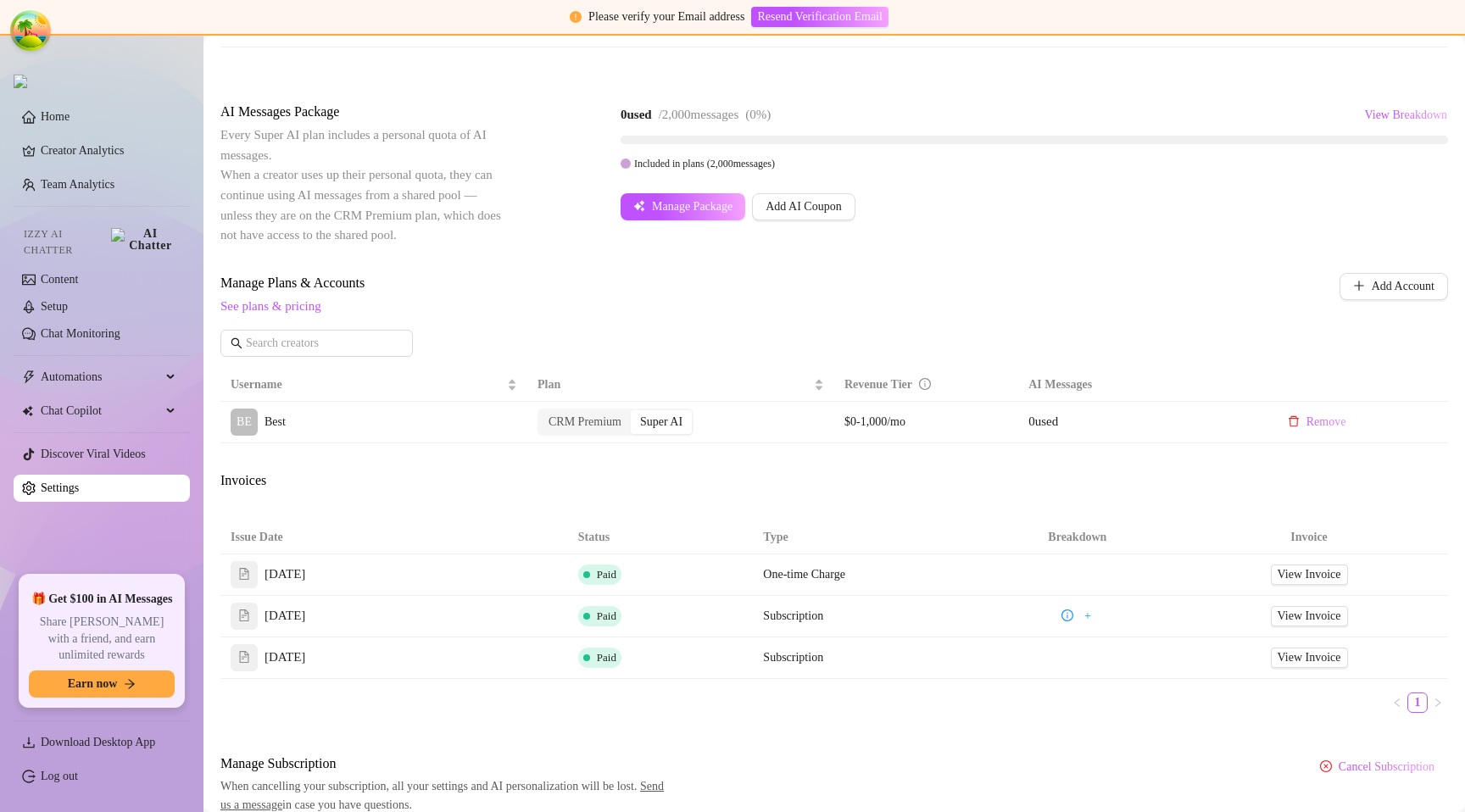
scroll to position [285, 0]
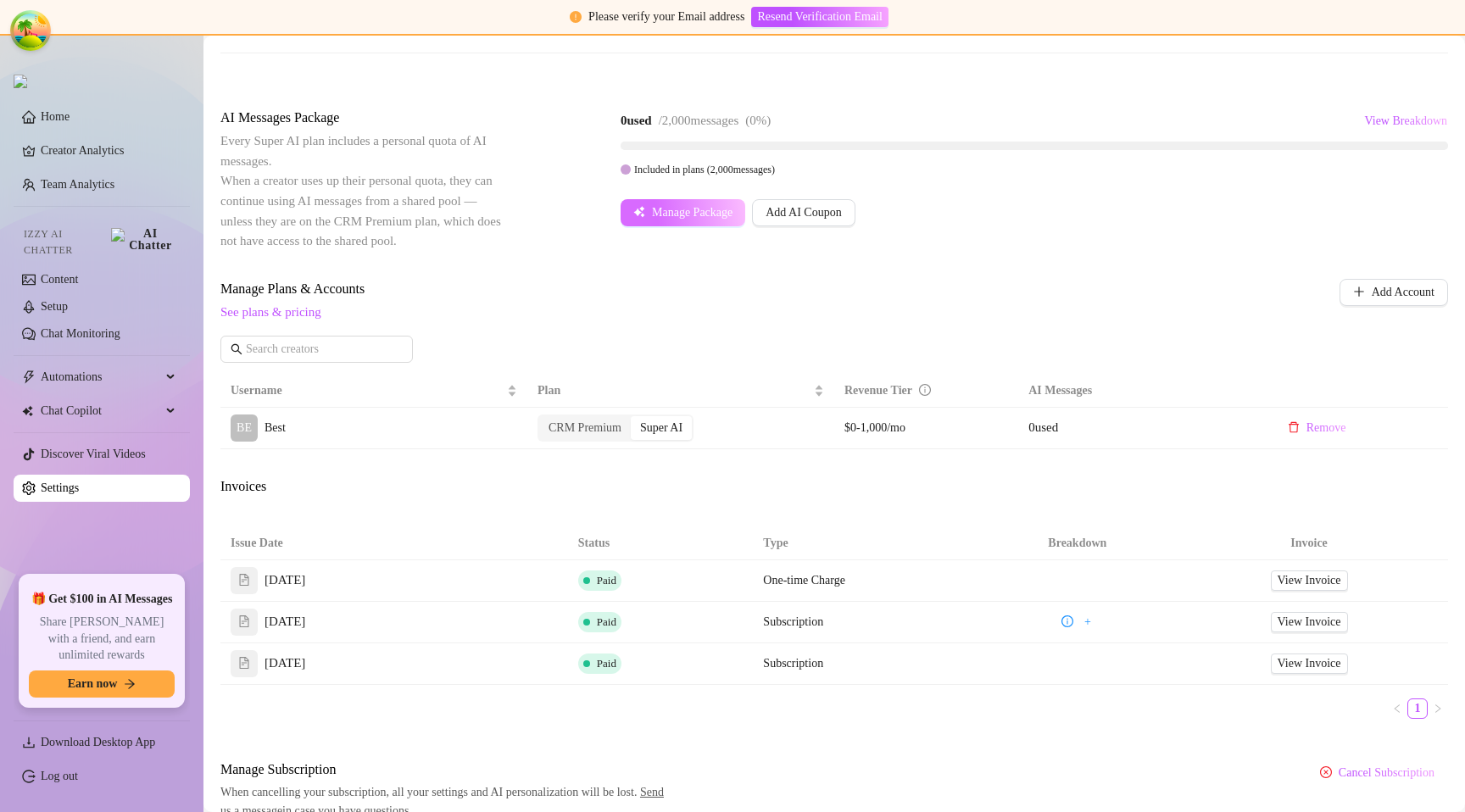
click at [710, 219] on span "Manage Package" at bounding box center [691, 212] width 80 height 13
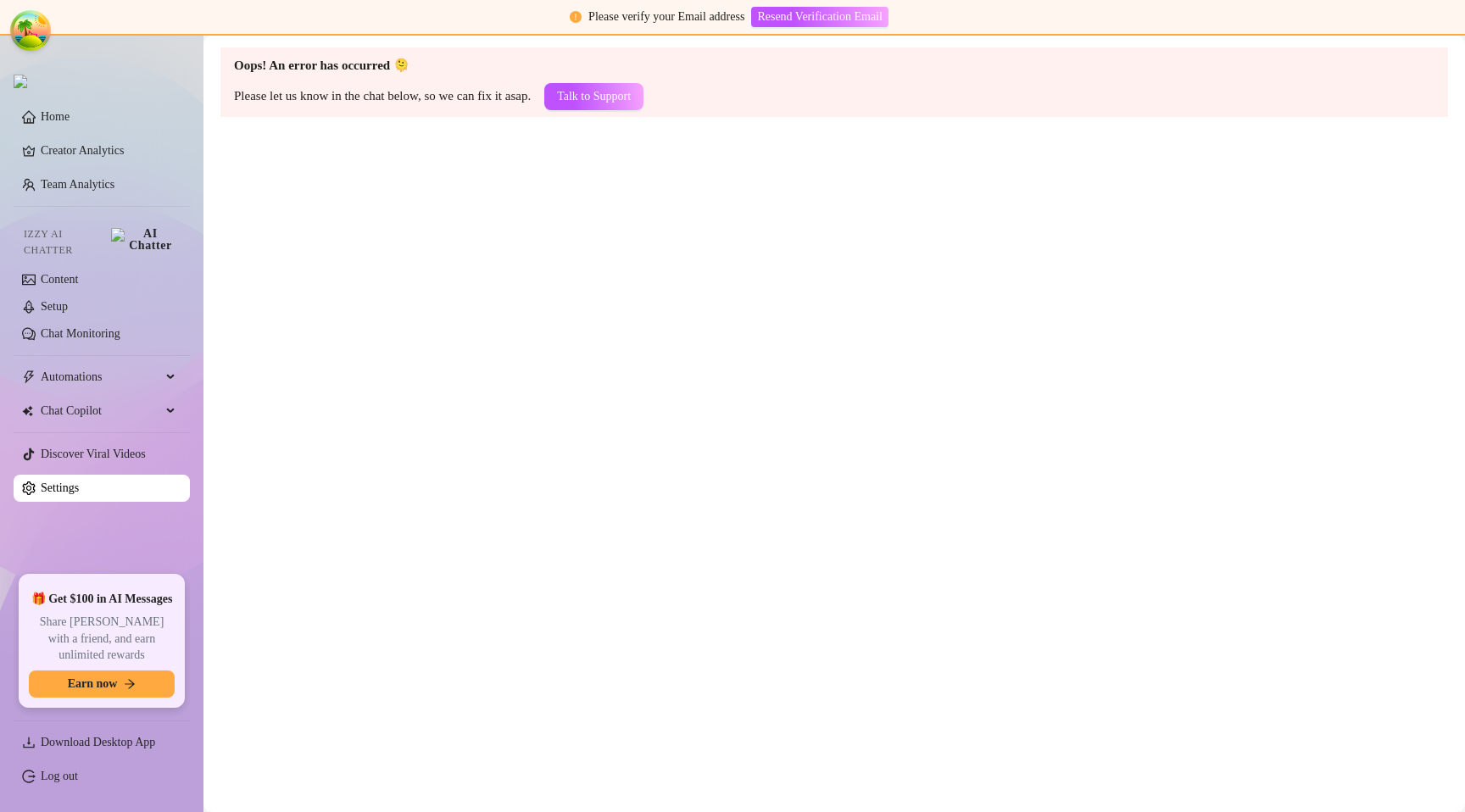
scroll to position [0, 0]
